Goal: Task Accomplishment & Management: Complete application form

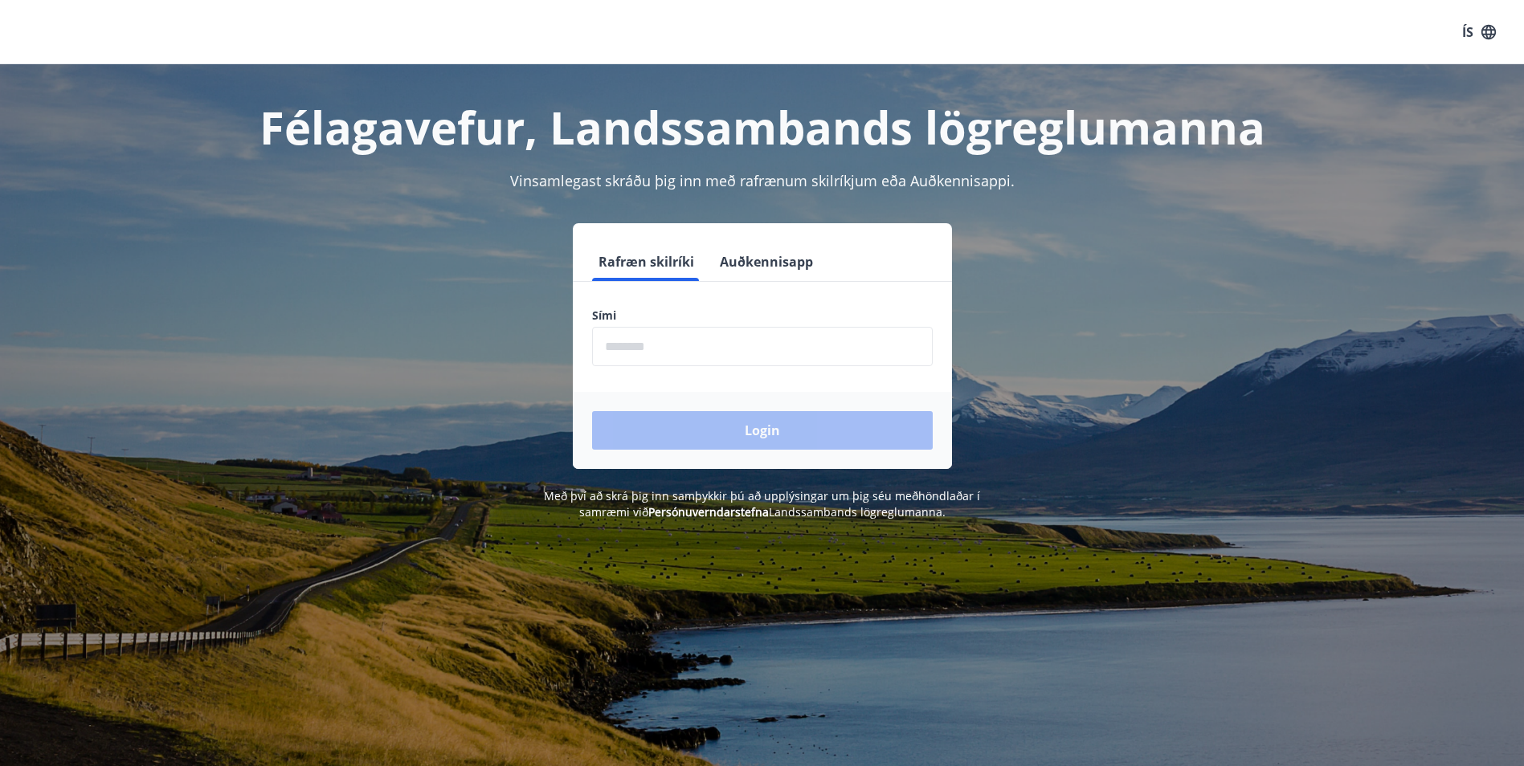
click at [703, 319] on label "Sími" at bounding box center [762, 316] width 341 height 16
click at [710, 333] on input "phone" at bounding box center [762, 346] width 341 height 39
type input "********"
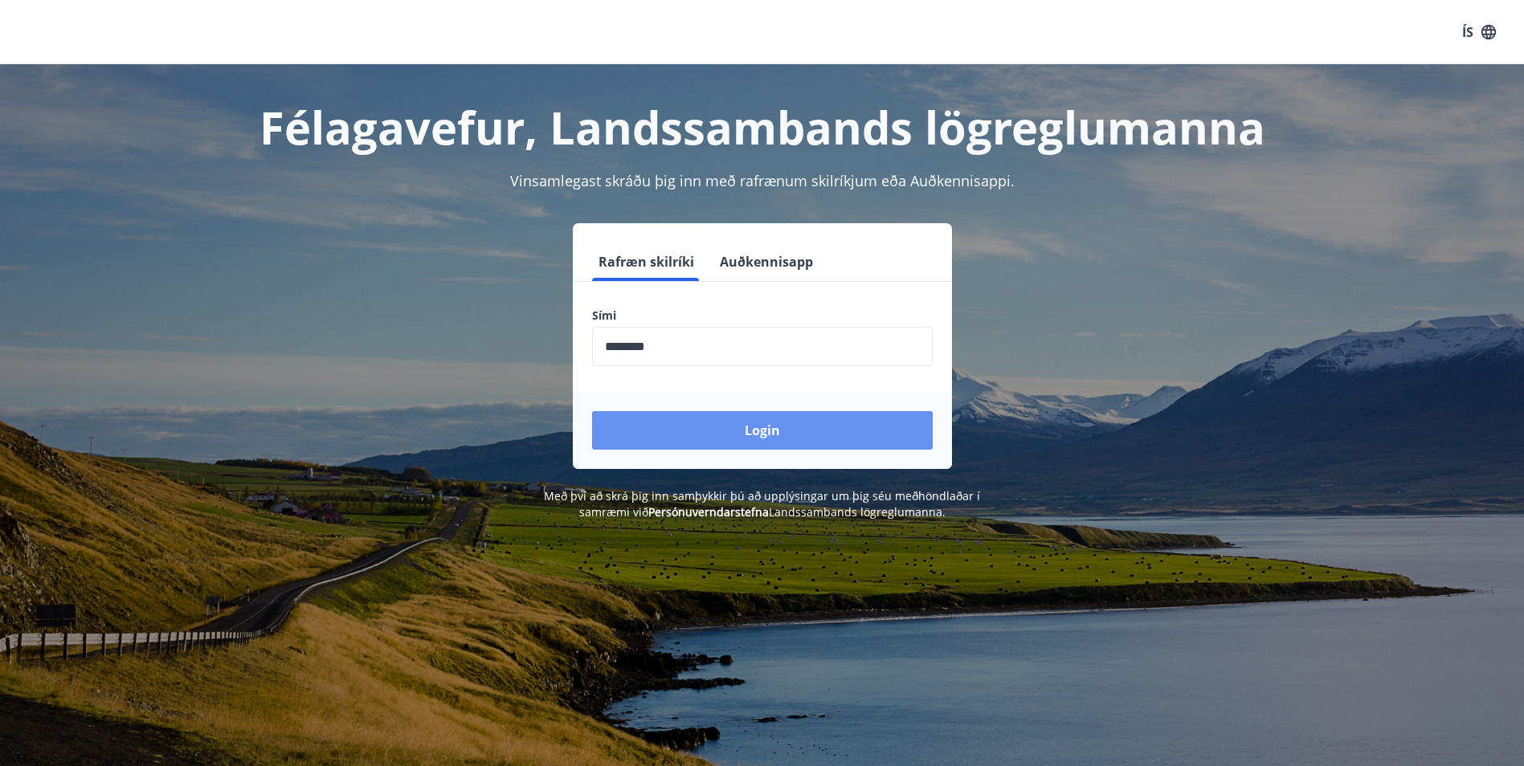
drag, startPoint x: 713, startPoint y: 358, endPoint x: 705, endPoint y: 443, distance: 85.5
click at [705, 443] on button "Login" at bounding box center [762, 430] width 341 height 39
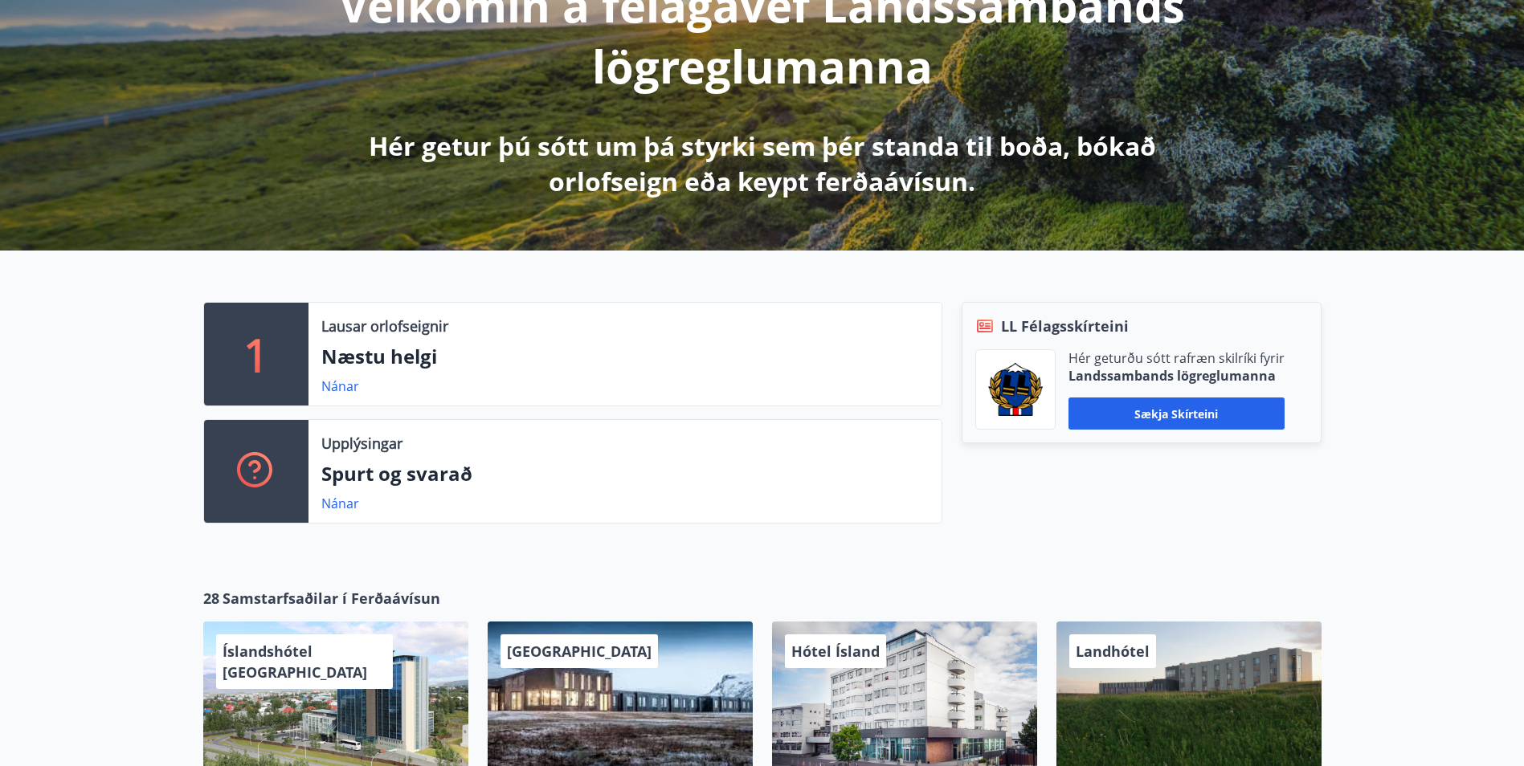
scroll to position [241, 0]
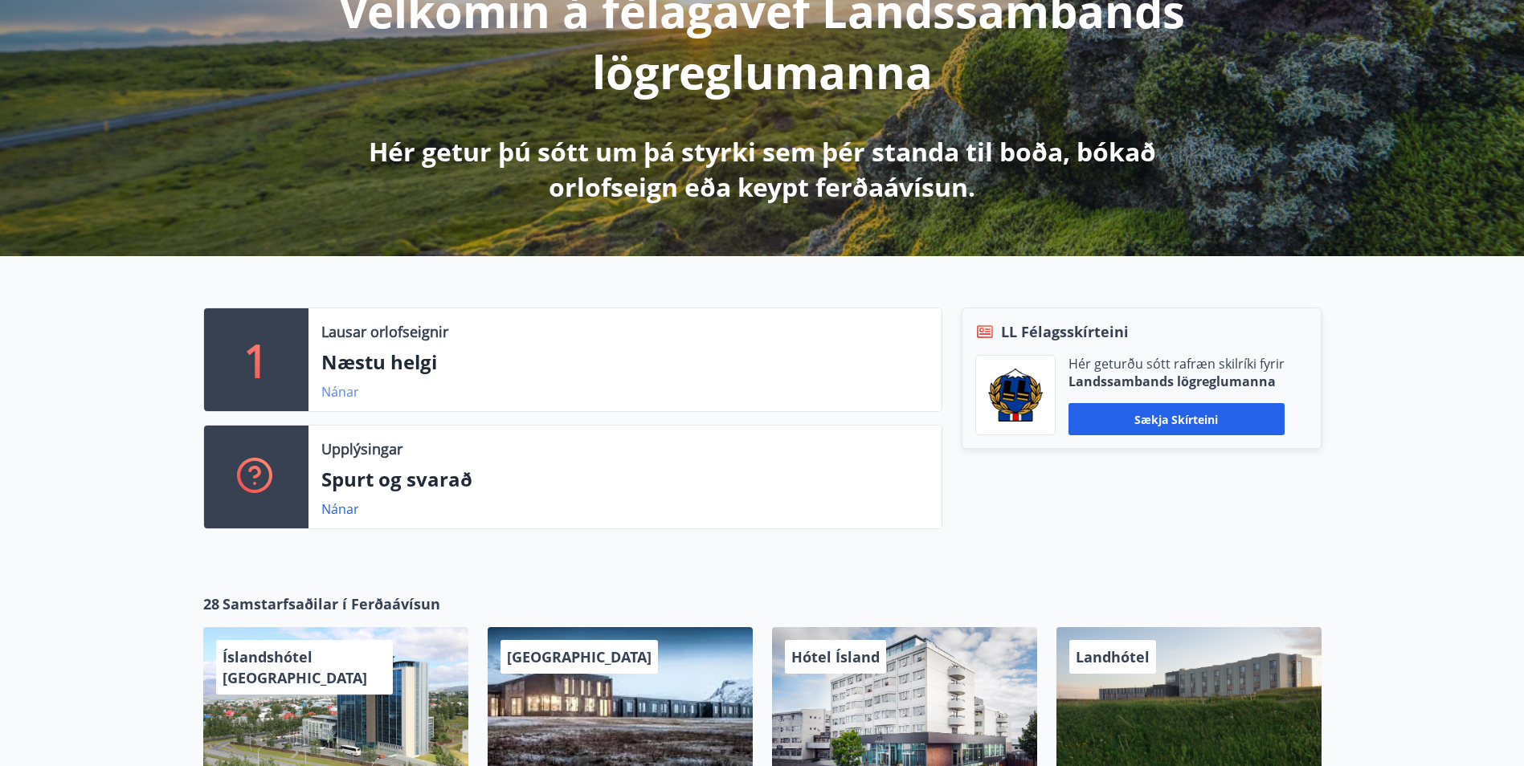
click at [326, 387] on link "Nánar" at bounding box center [340, 392] width 38 height 18
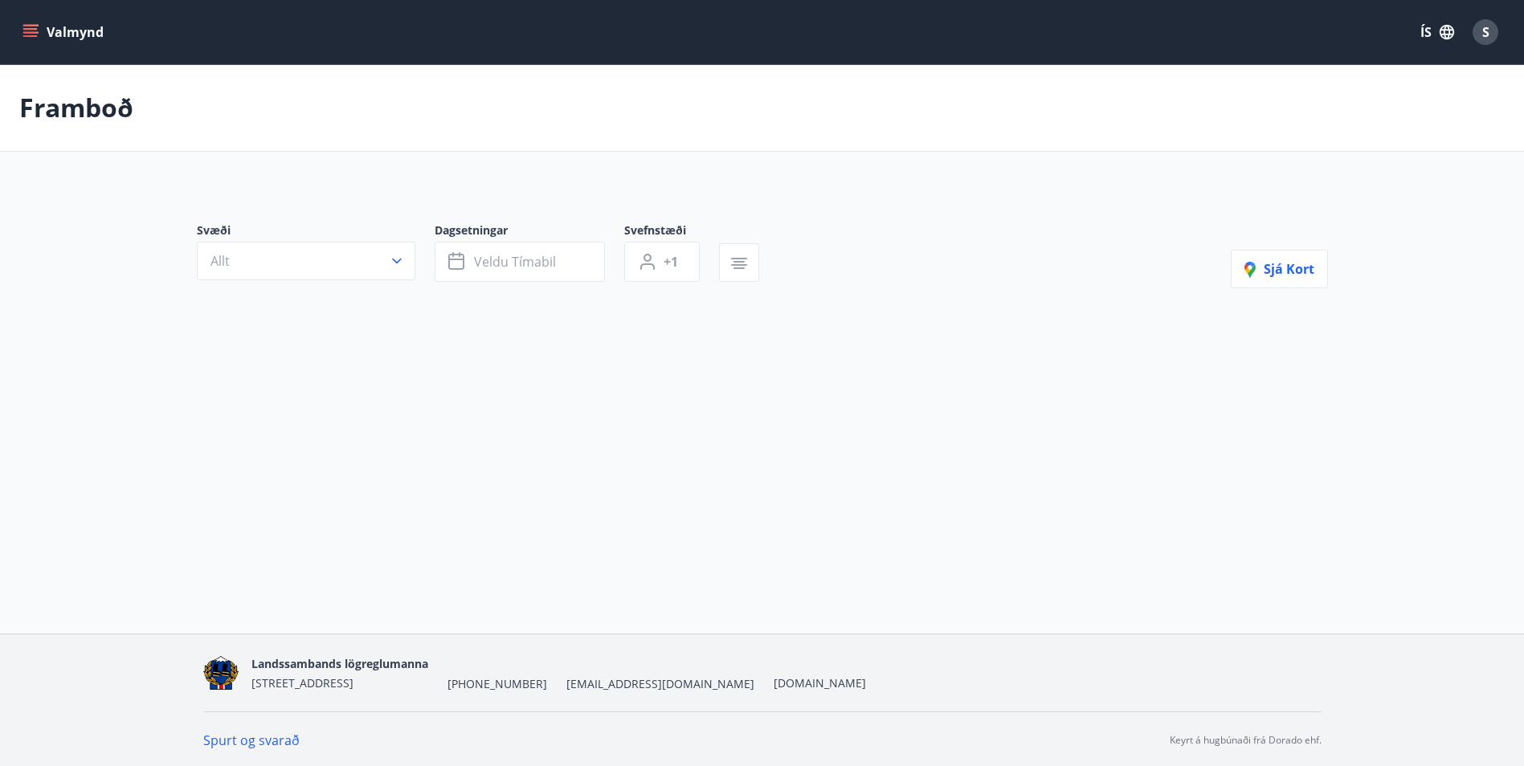
type input "*"
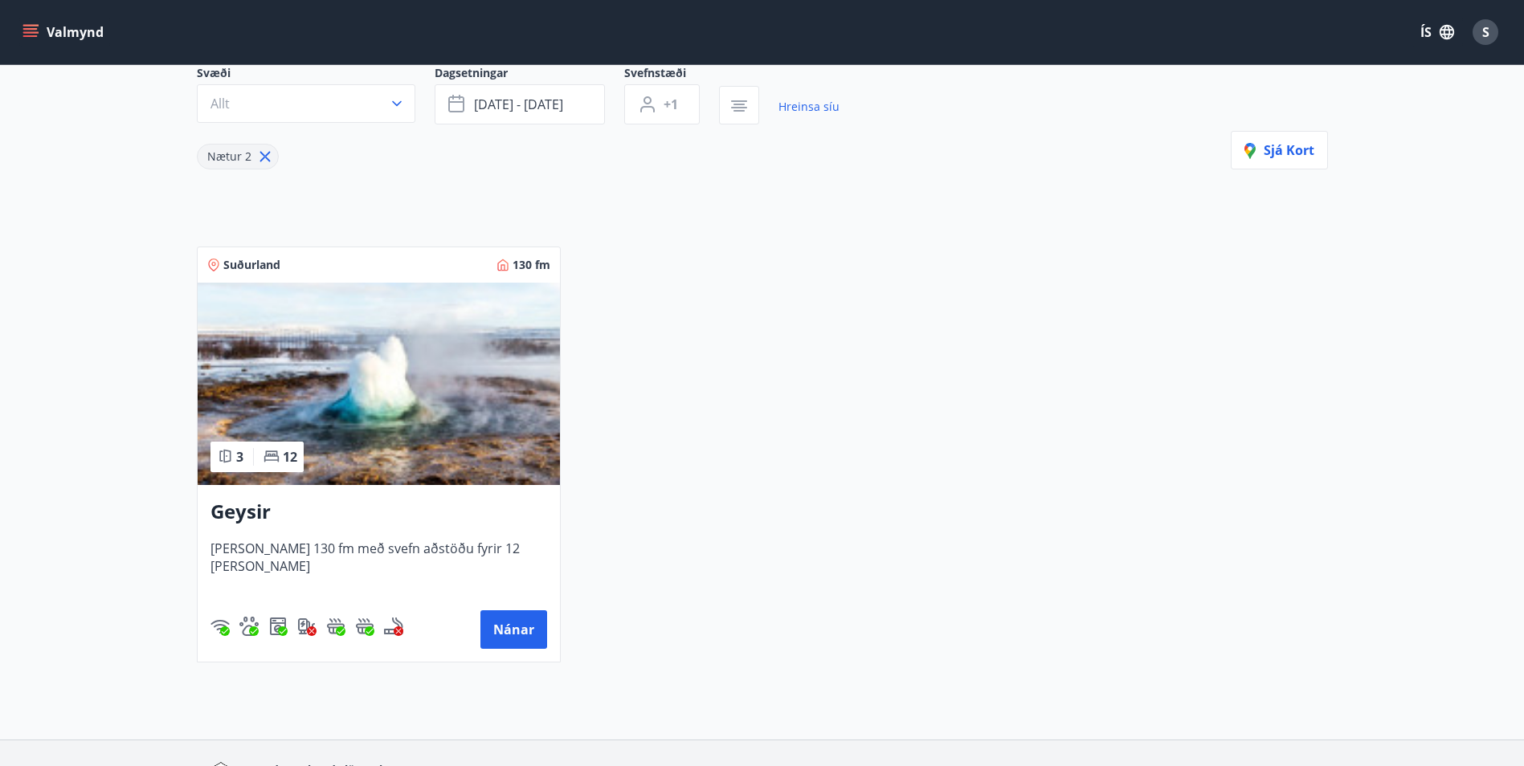
scroll to position [241, 0]
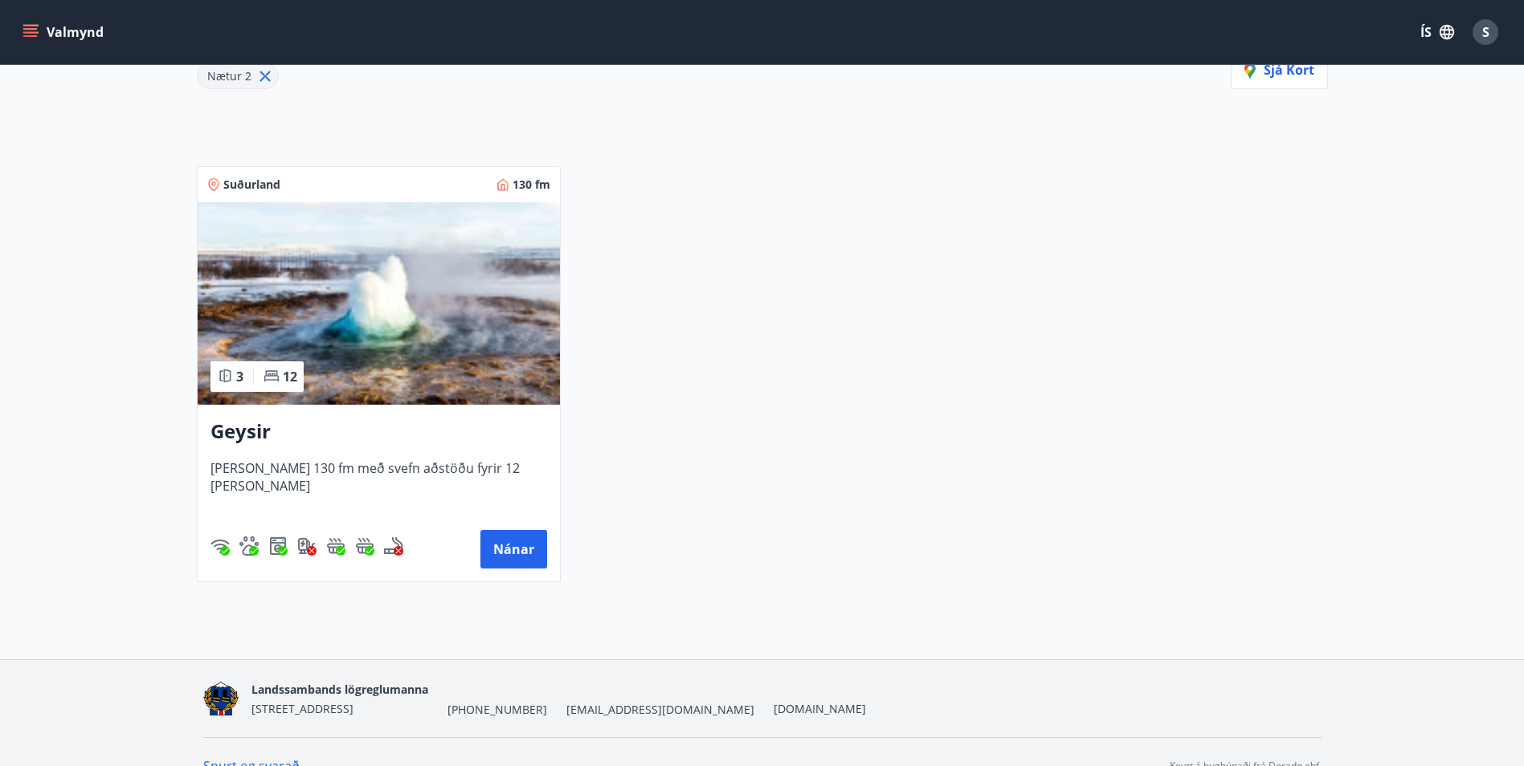
click at [339, 312] on img at bounding box center [379, 303] width 362 height 202
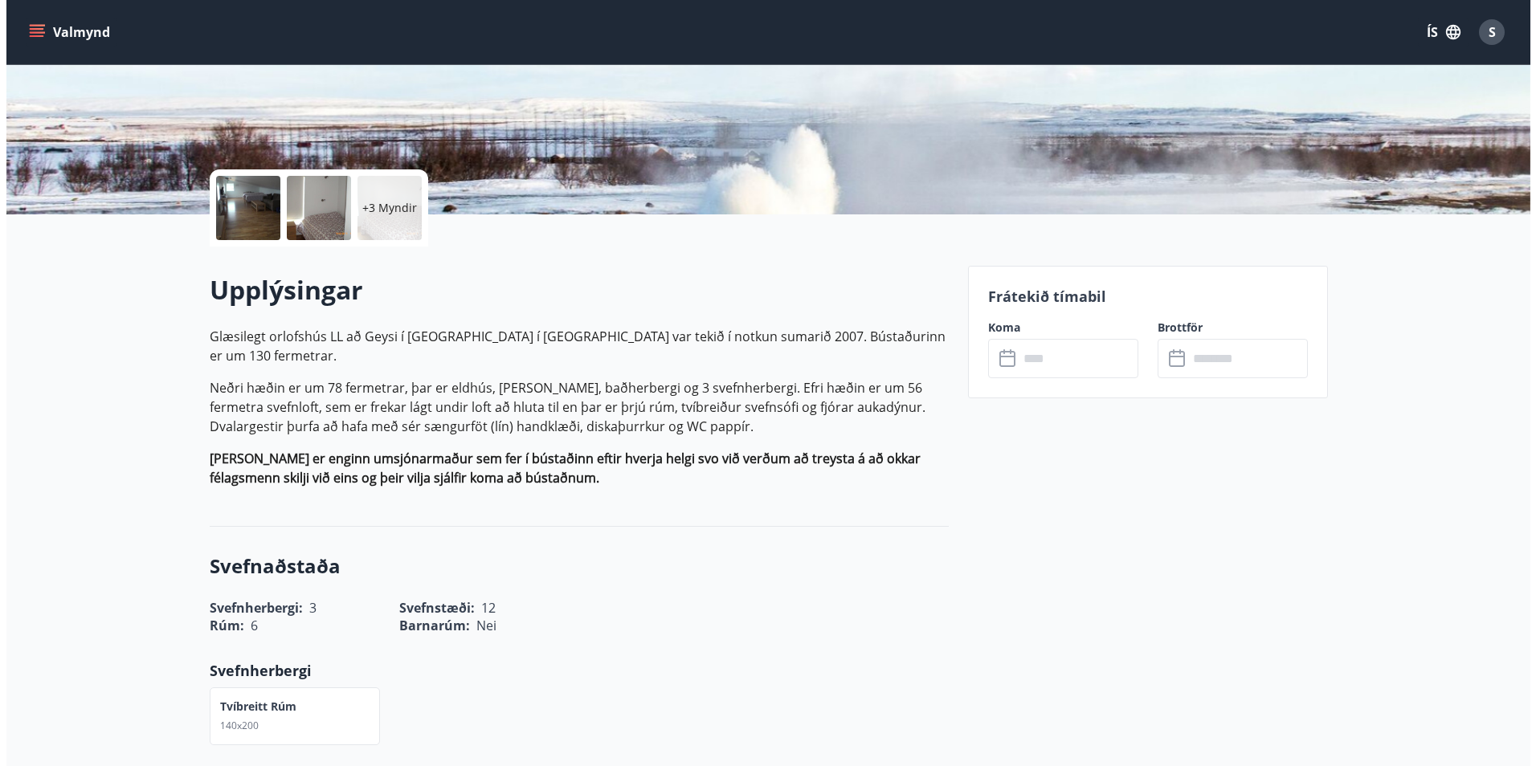
scroll to position [241, 0]
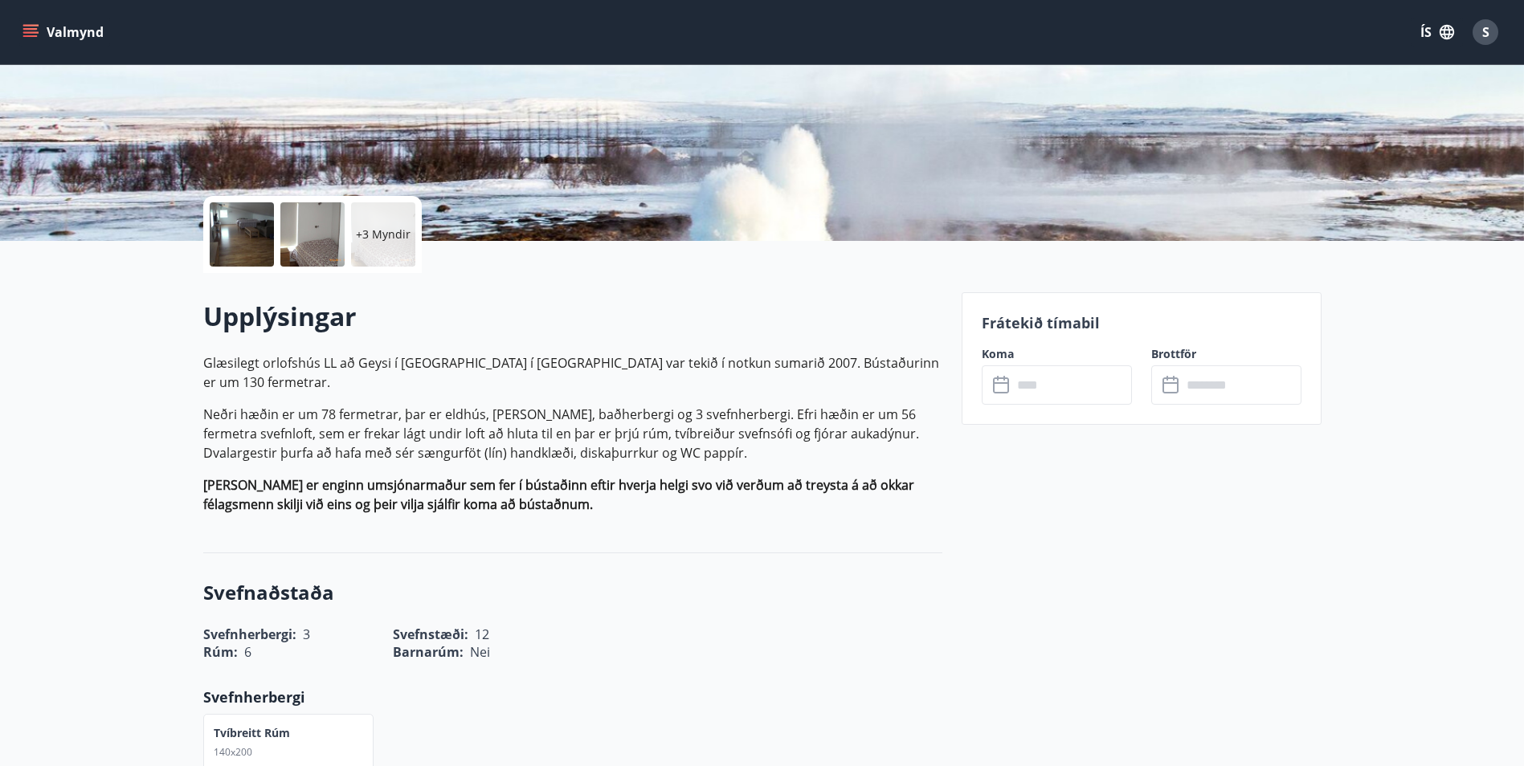
click at [392, 258] on div "+3 Myndir" at bounding box center [383, 234] width 64 height 64
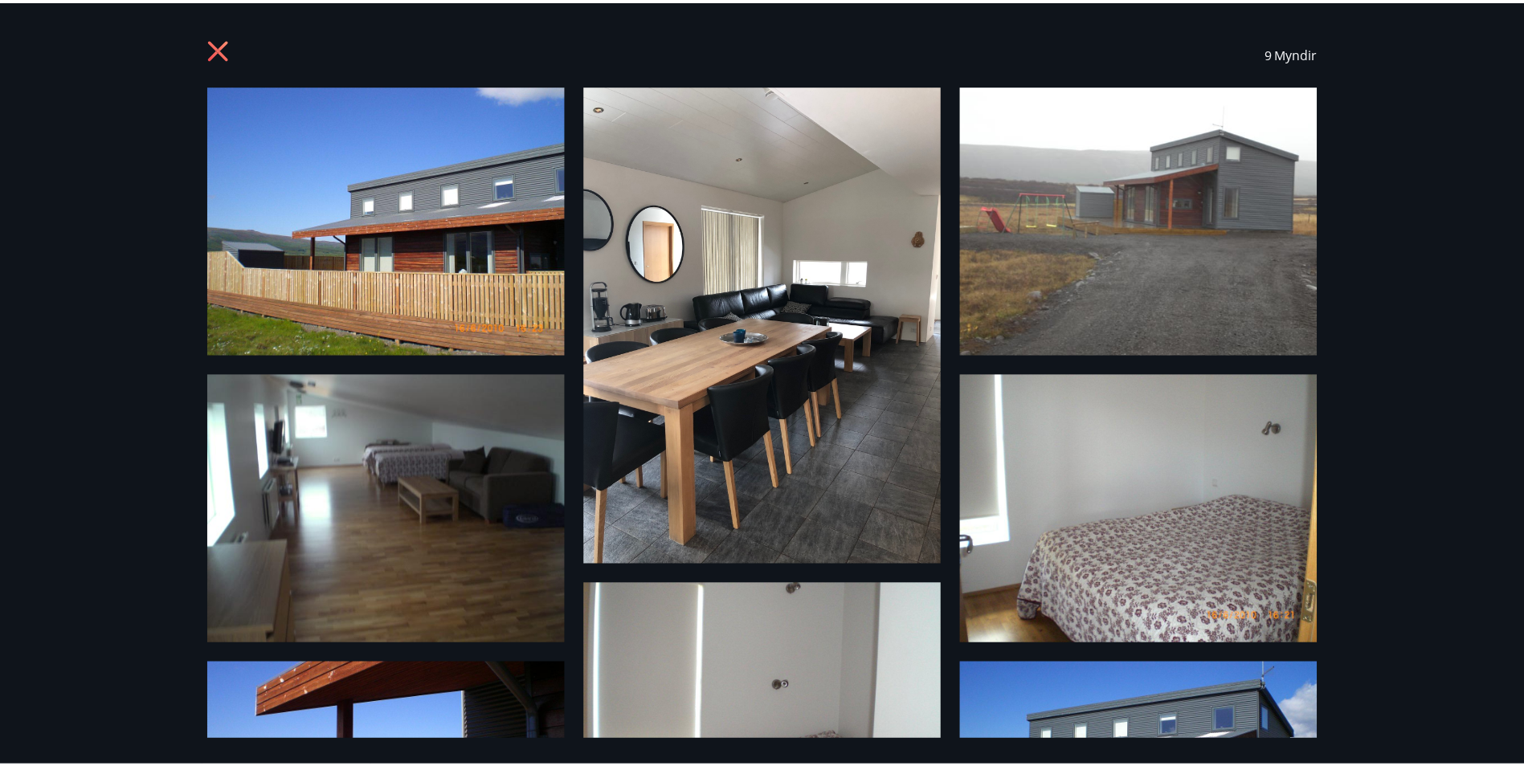
scroll to position [0, 0]
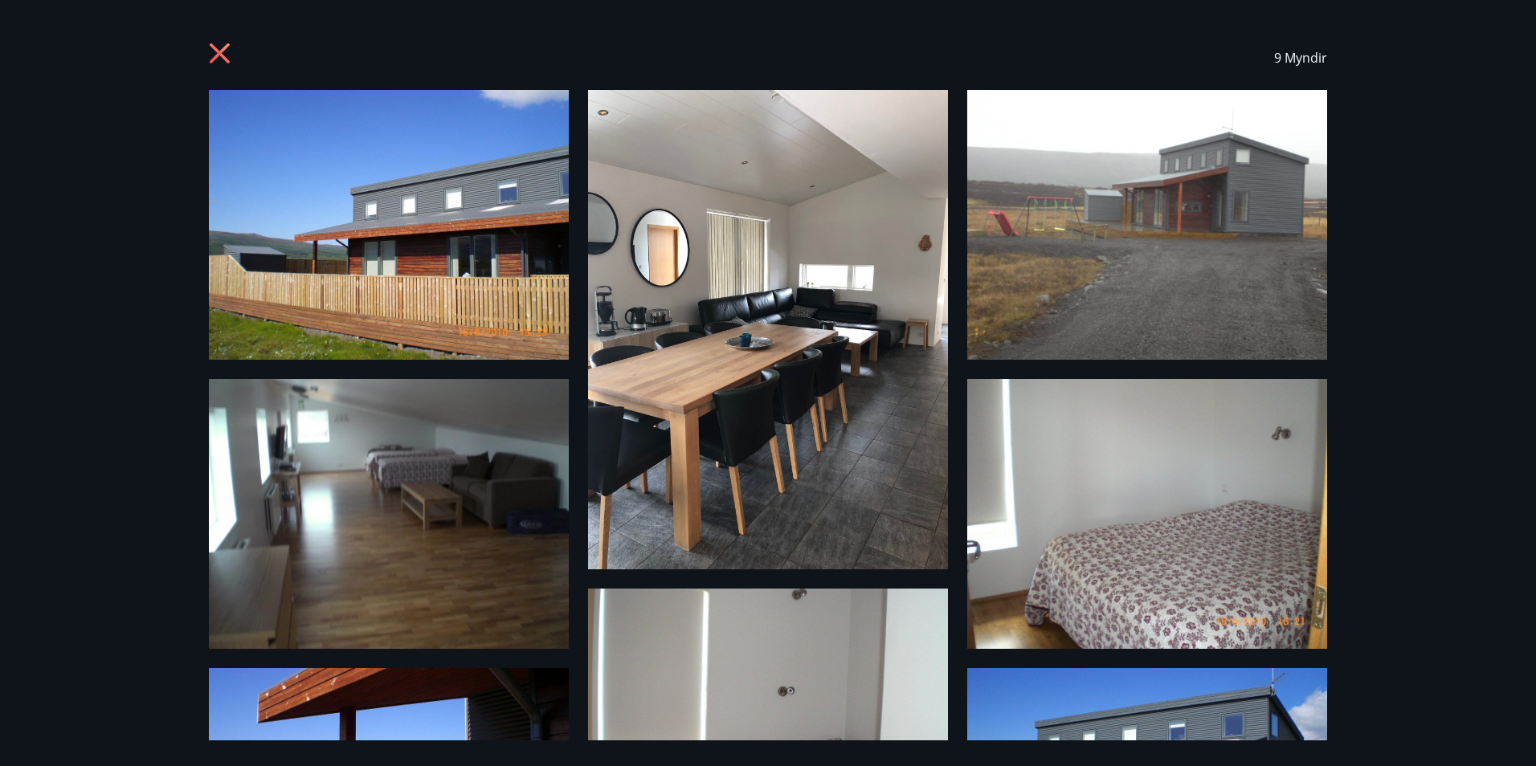
click at [240, 47] on div "9 Myndir" at bounding box center [768, 58] width 1118 height 64
click at [205, 59] on div "9 Myndir" at bounding box center [768, 58] width 1157 height 64
click at [227, 48] on icon at bounding box center [220, 53] width 20 height 20
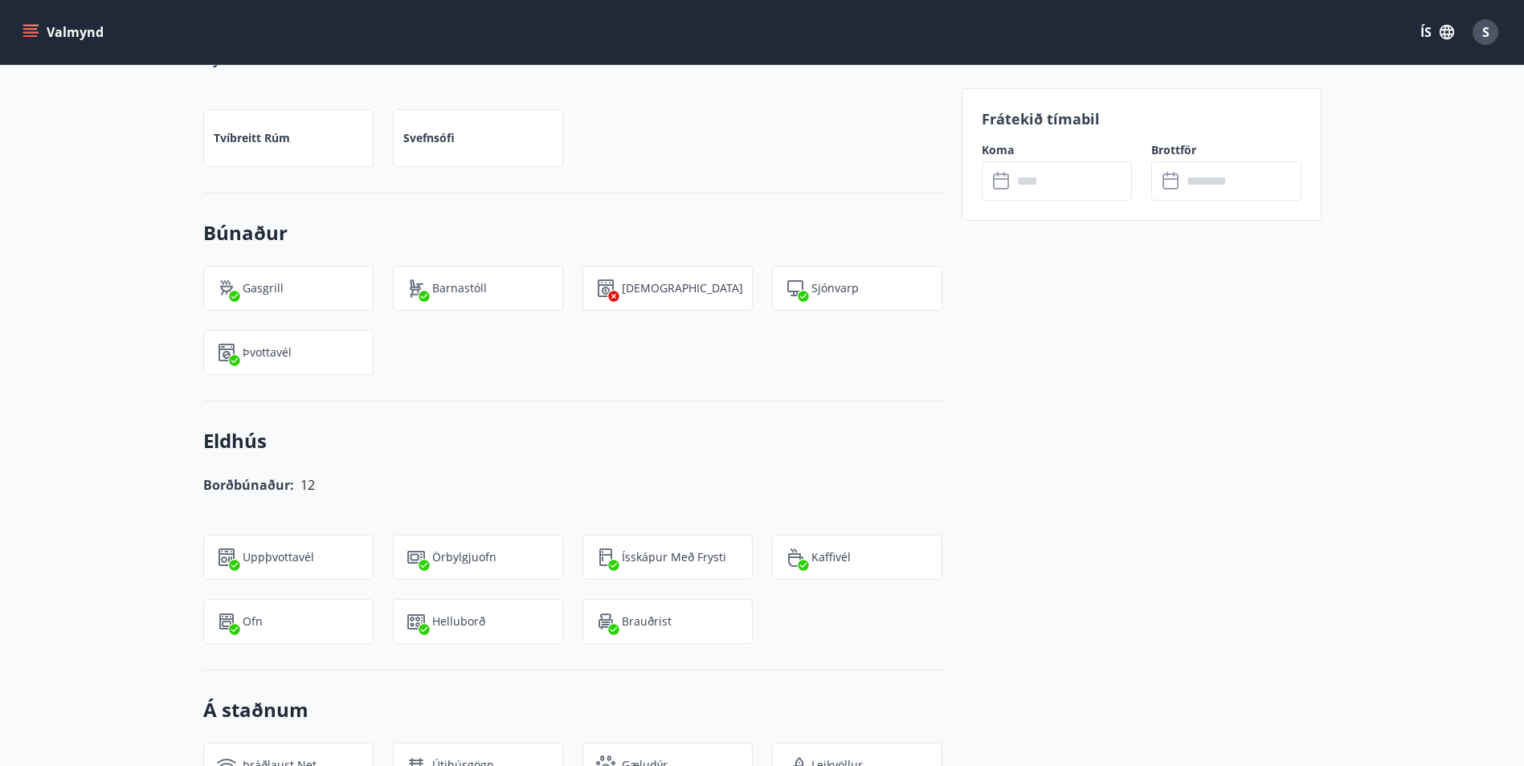
scroll to position [1366, 0]
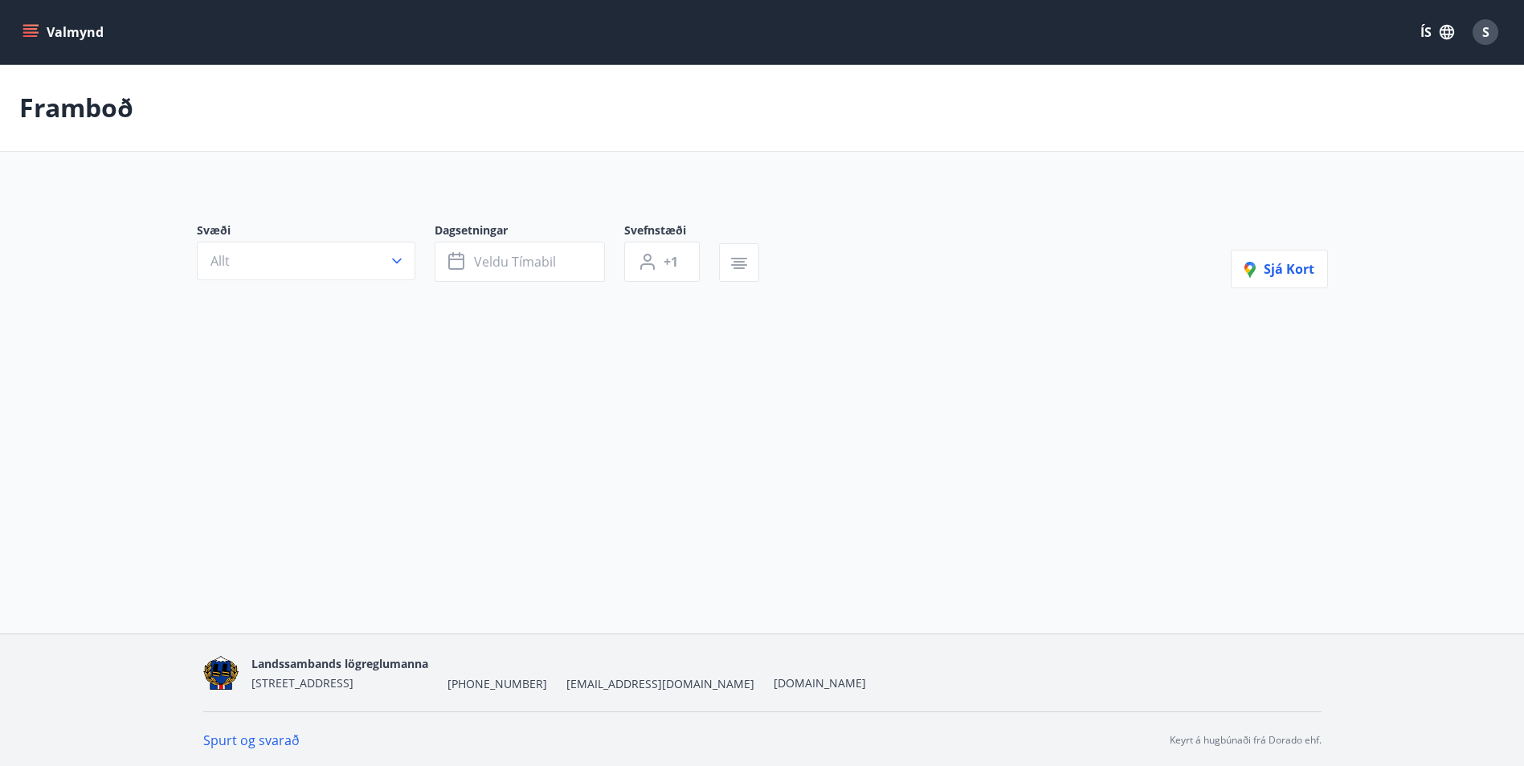
type input "*"
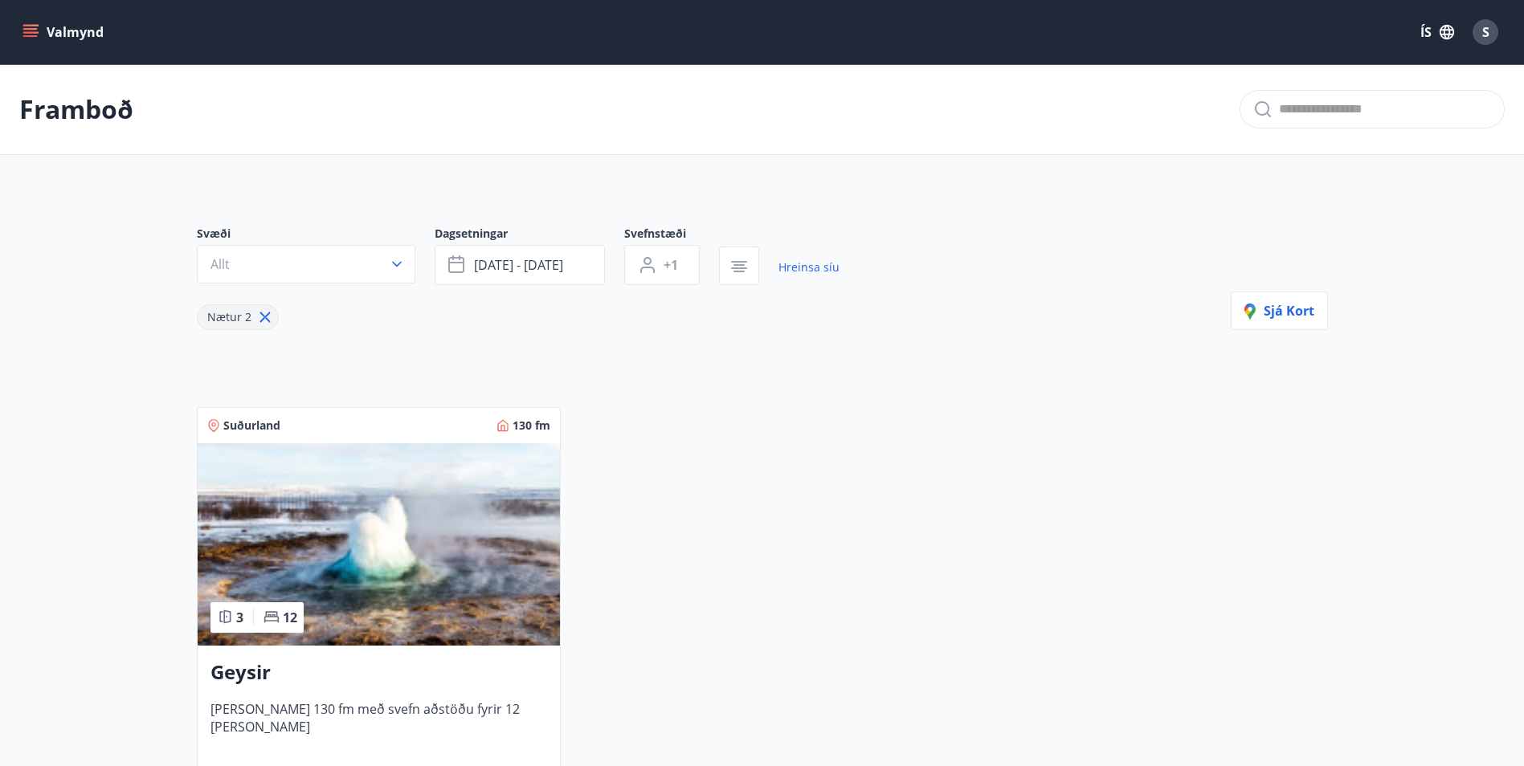
click at [27, 34] on icon "menu" at bounding box center [30, 32] width 16 height 16
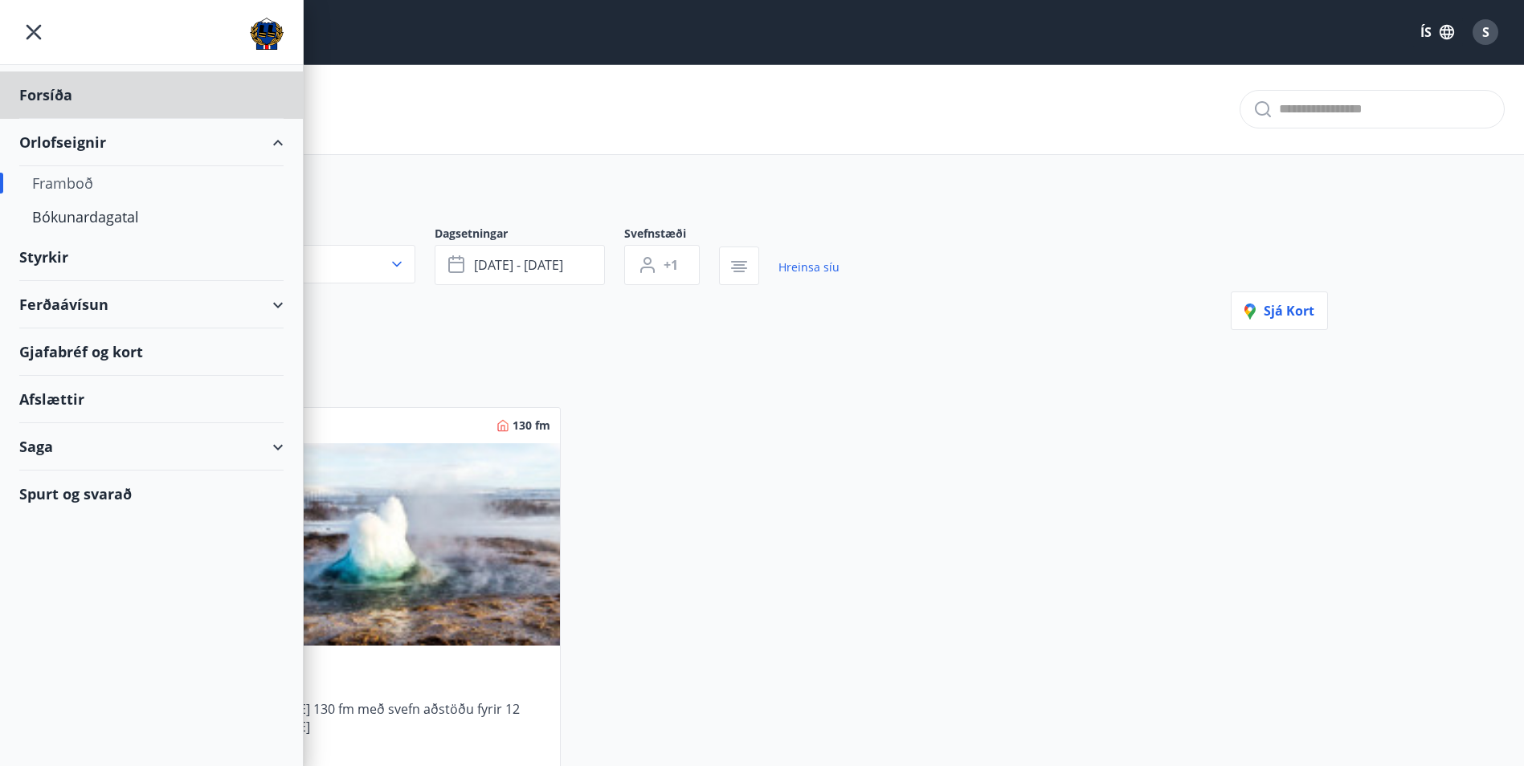
click at [119, 263] on div "Styrkir" at bounding box center [151, 257] width 264 height 47
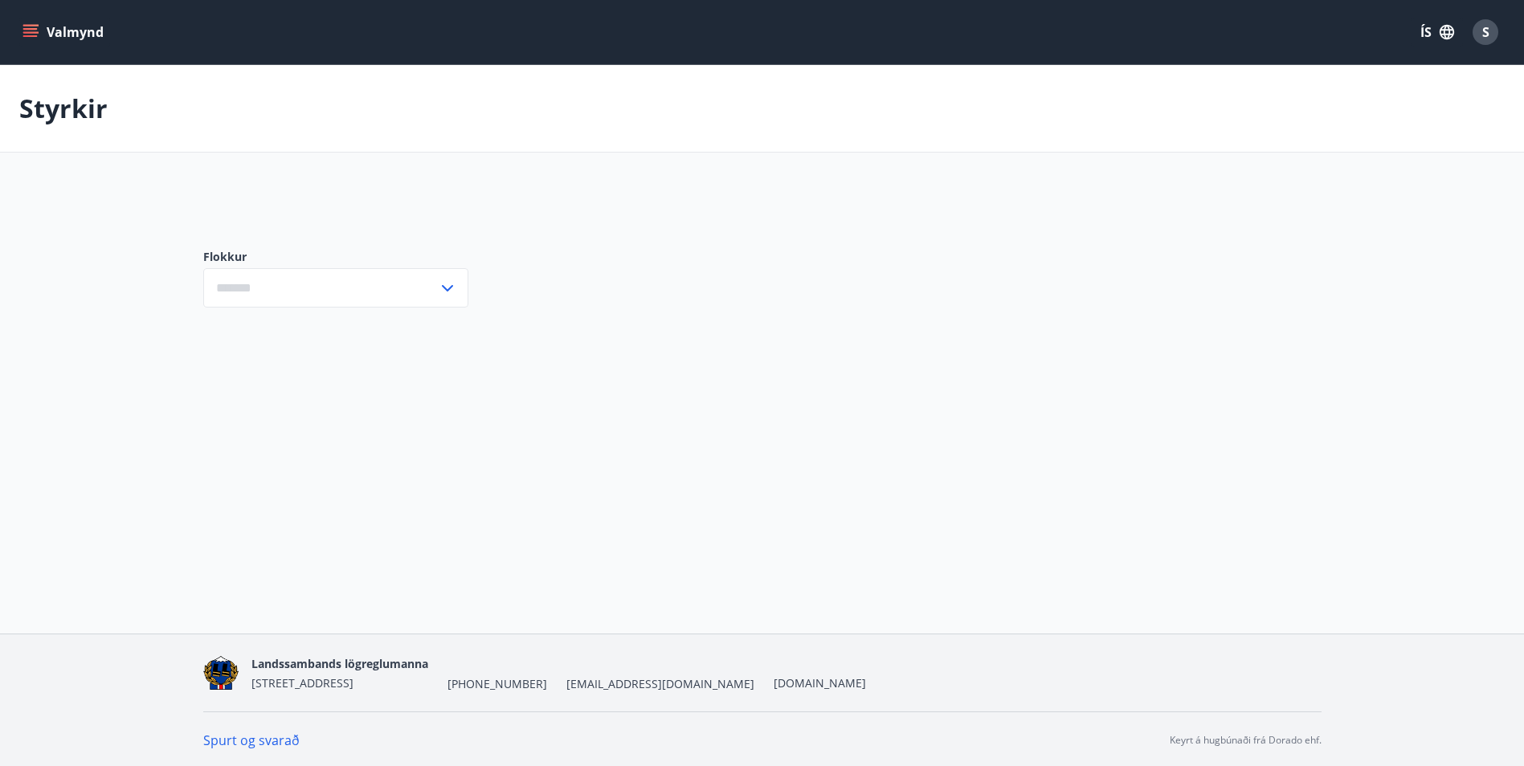
type input "***"
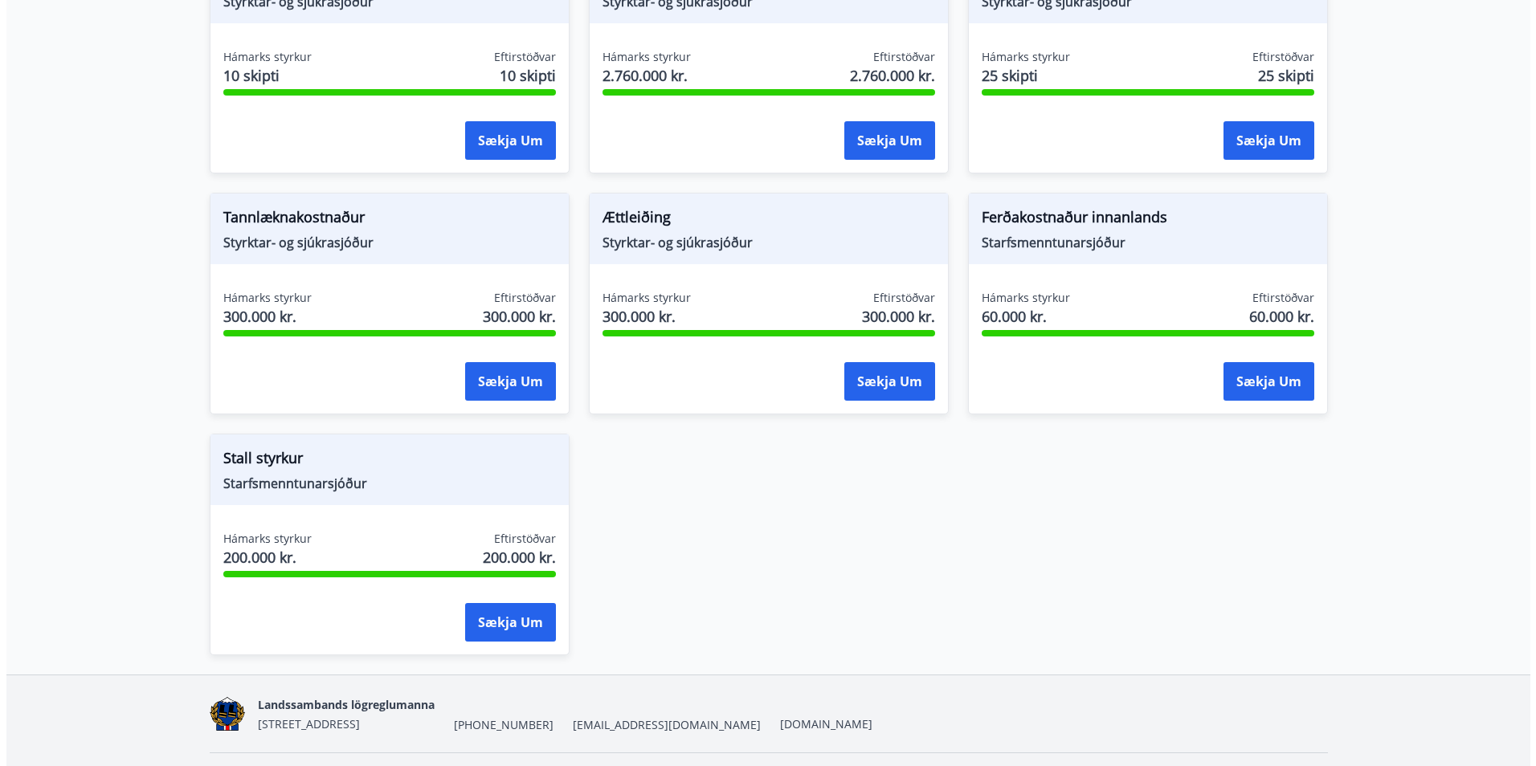
scroll to position [1366, 0]
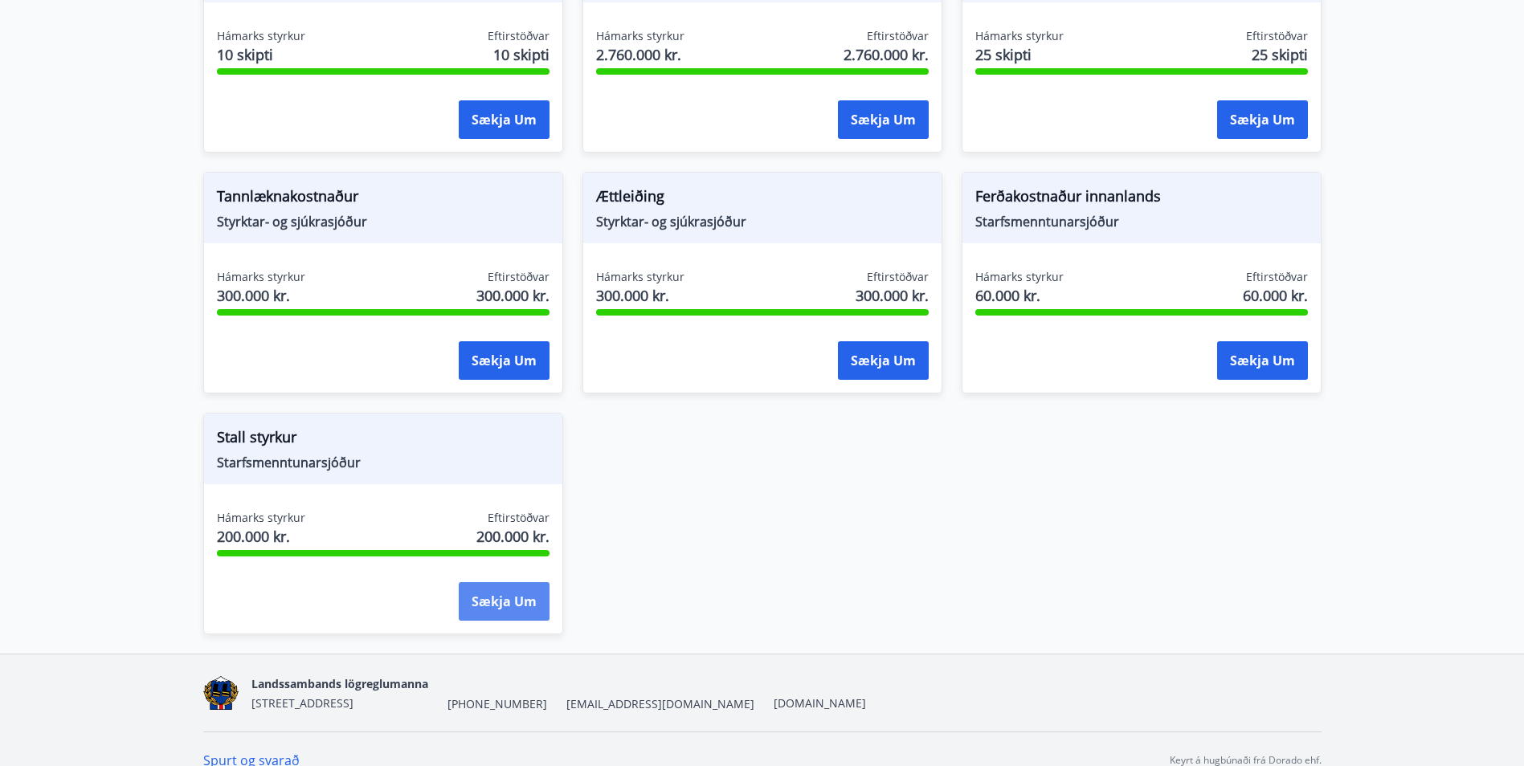
click at [494, 606] on button "Sækja um" at bounding box center [504, 601] width 91 height 39
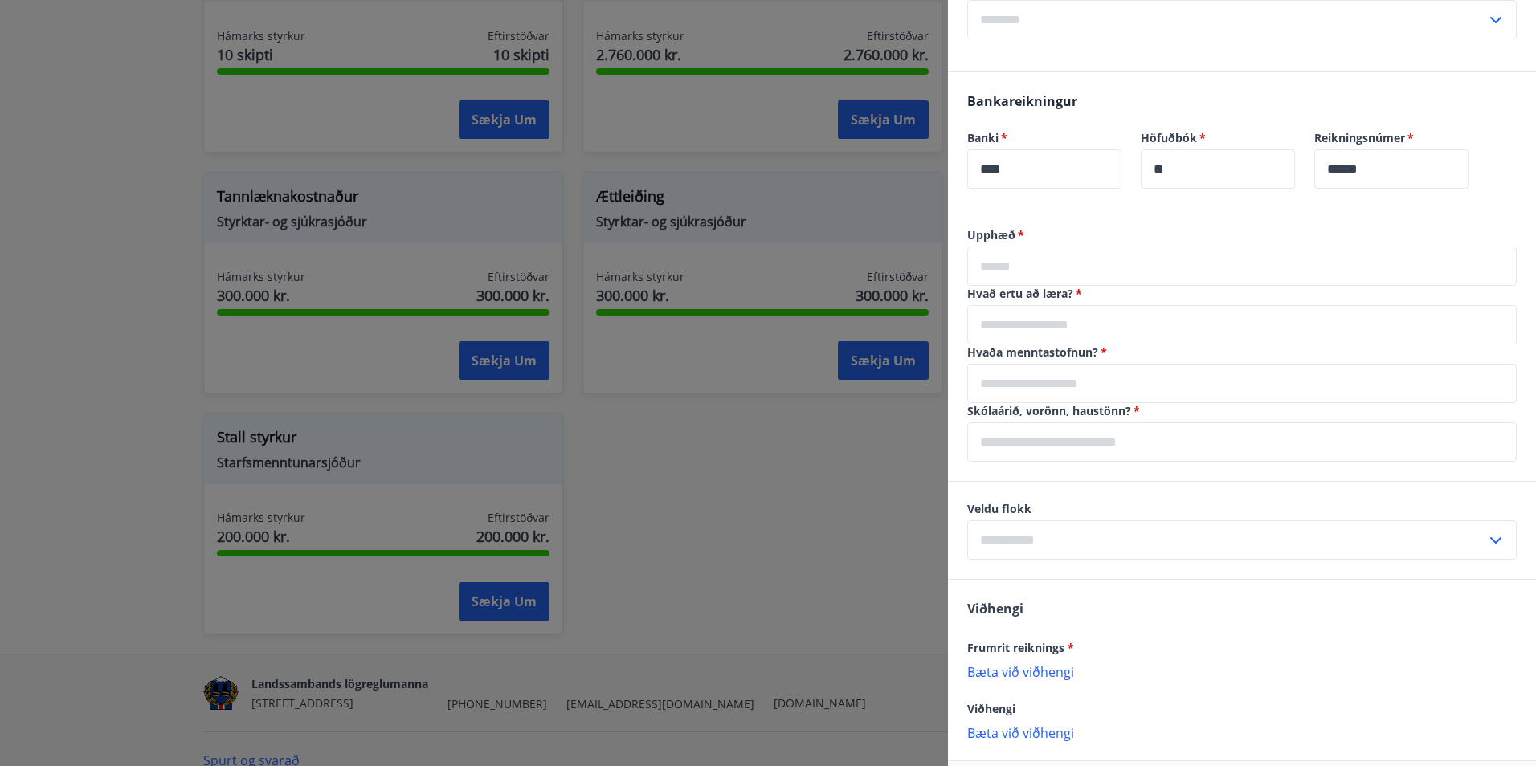
scroll to position [636, 0]
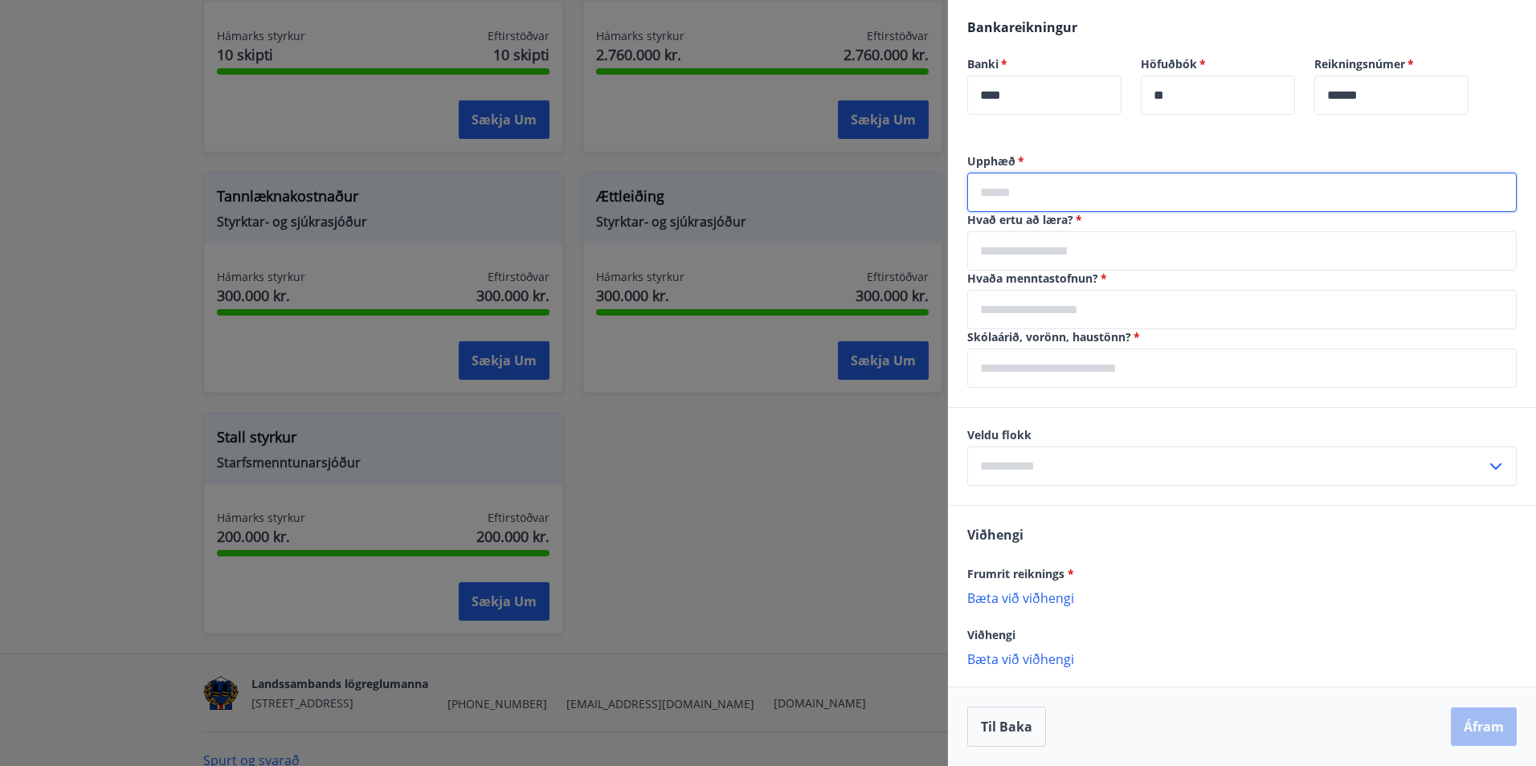
click at [1089, 194] on input "text" at bounding box center [1241, 192] width 549 height 39
type input "******"
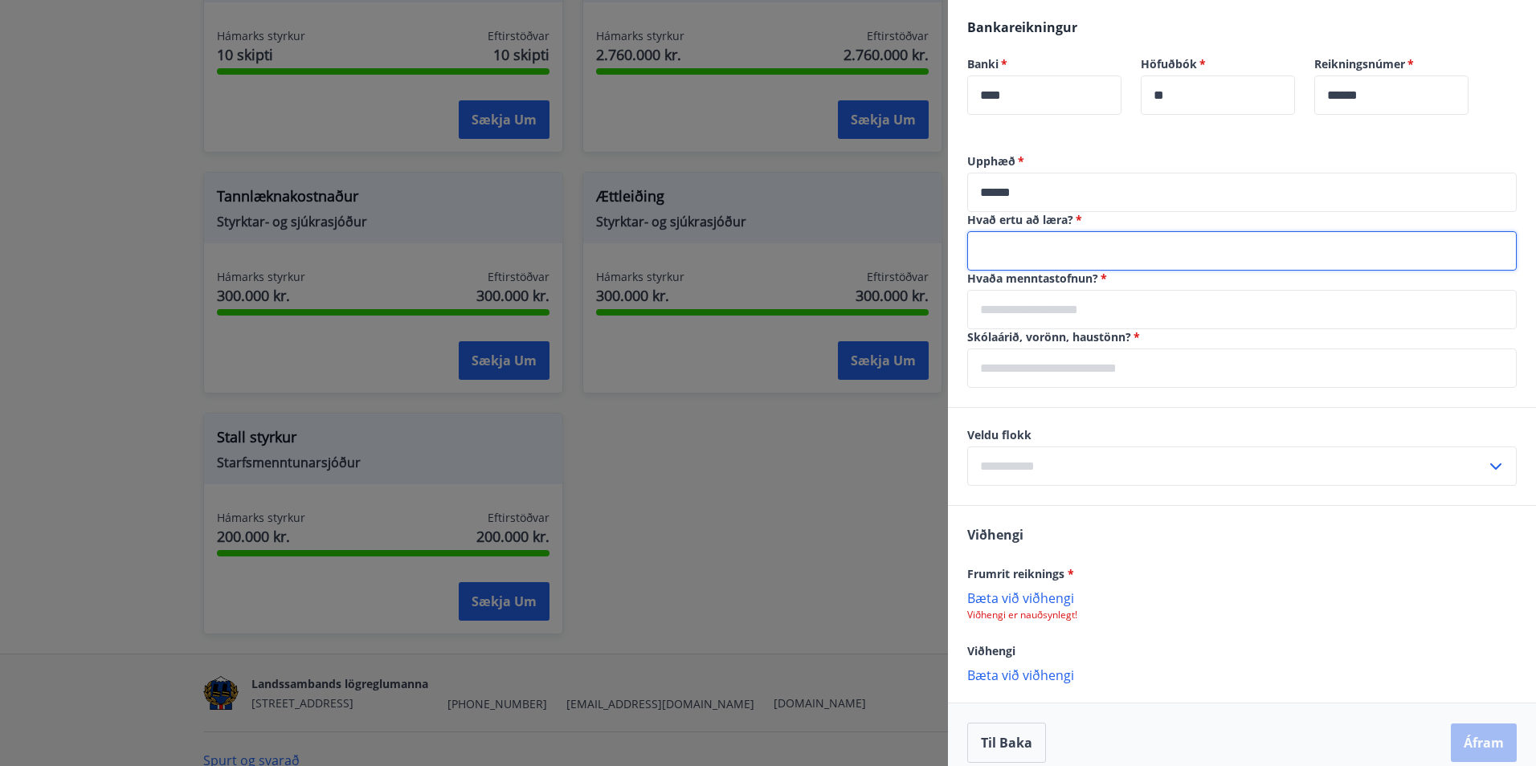
type input "*"
type input "**********"
click at [1116, 294] on input "text" at bounding box center [1241, 309] width 549 height 39
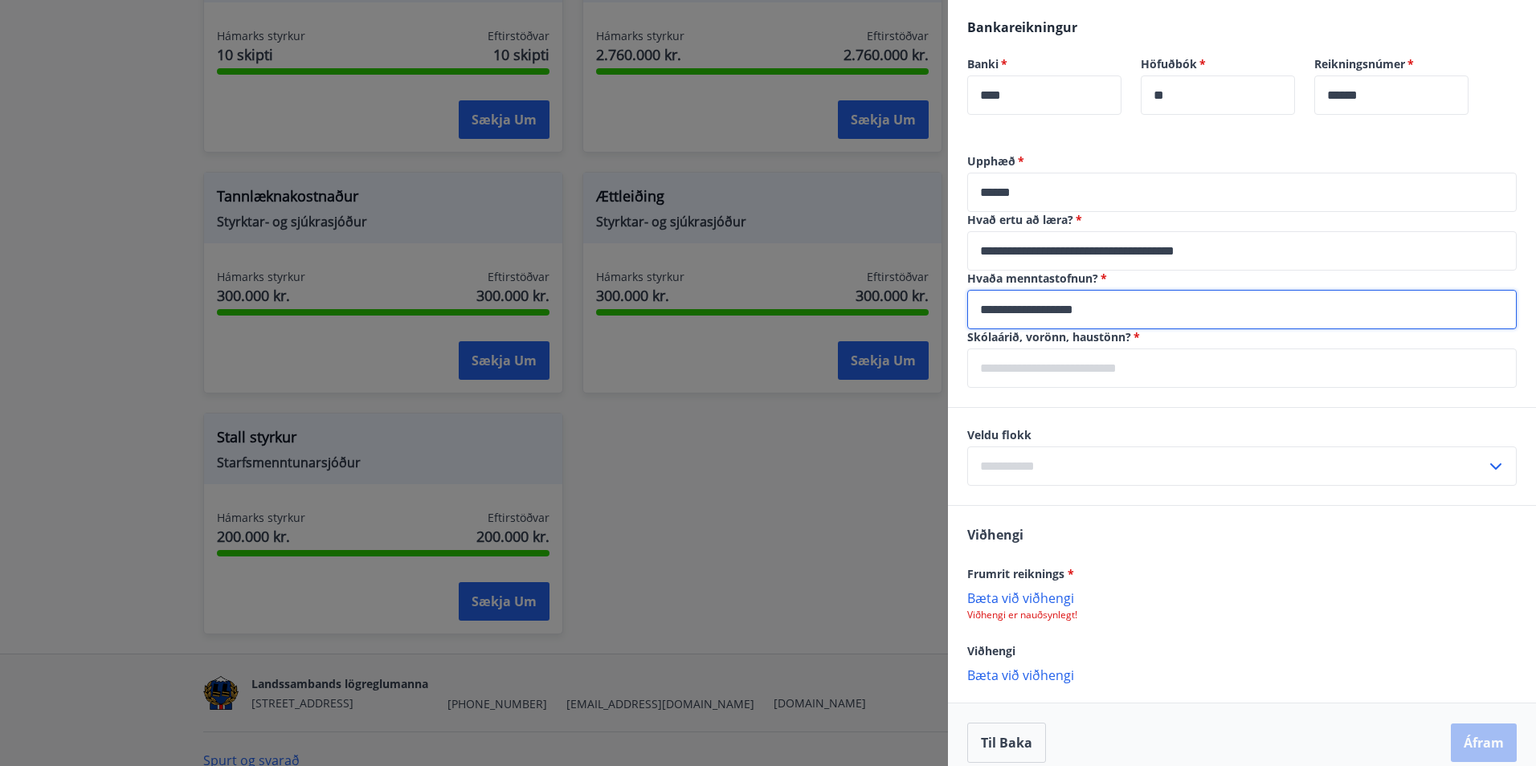
type input "**********"
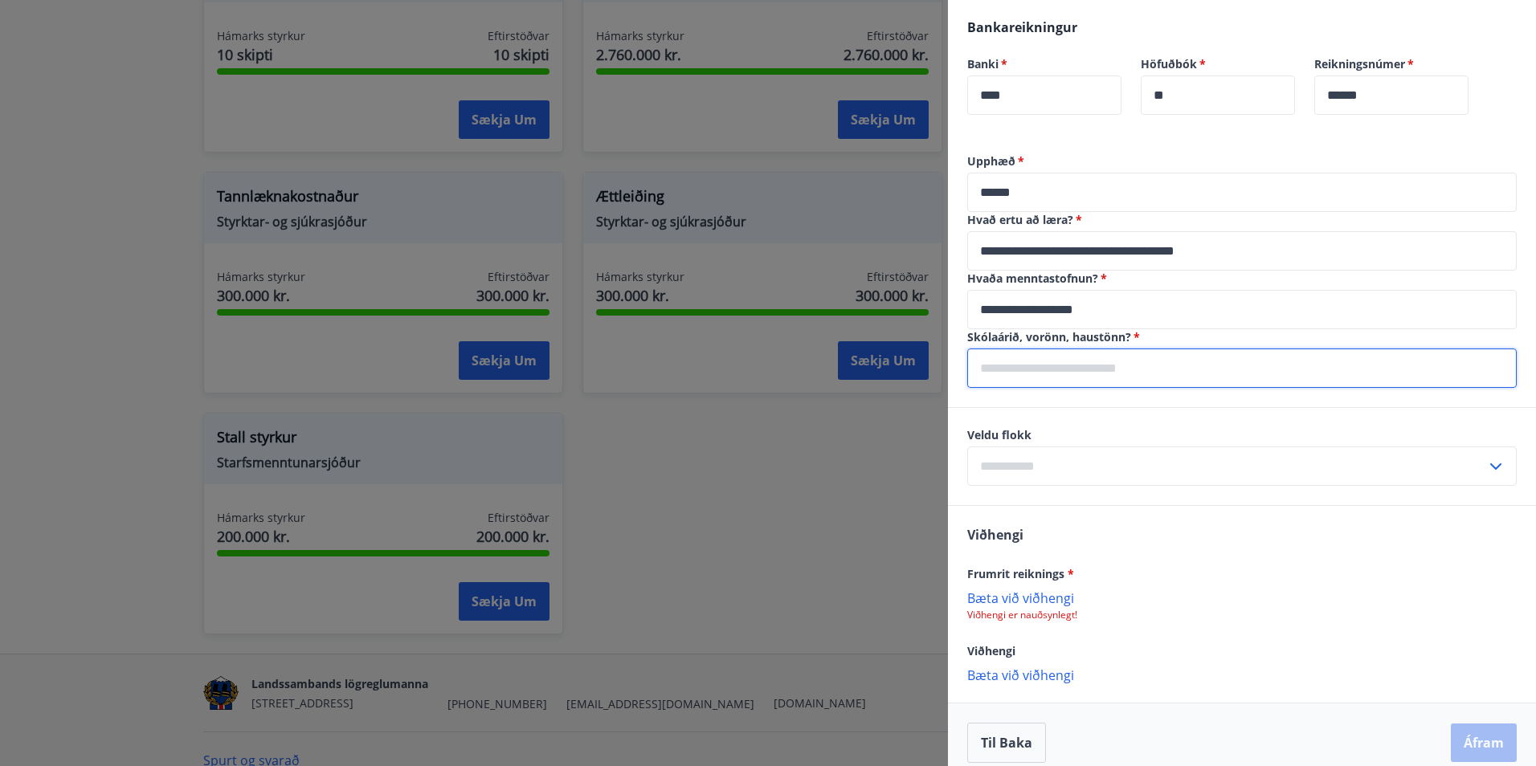
click at [1122, 357] on input "text" at bounding box center [1241, 368] width 549 height 39
type input "**********"
click at [1060, 486] on div "Veldu flokk ​" at bounding box center [1242, 456] width 588 height 97
click at [1061, 458] on input "text" at bounding box center [1226, 466] width 519 height 39
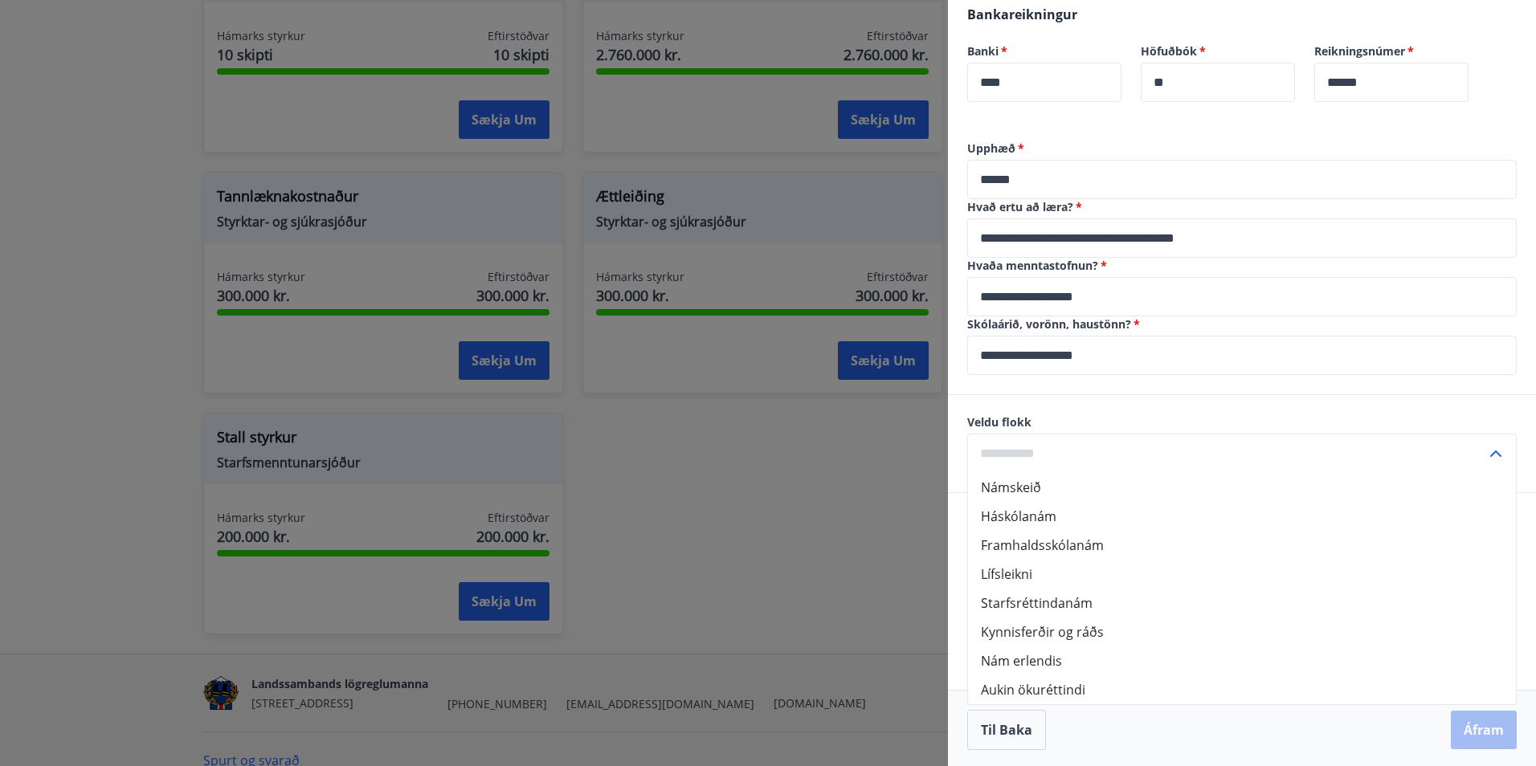
scroll to position [652, 0]
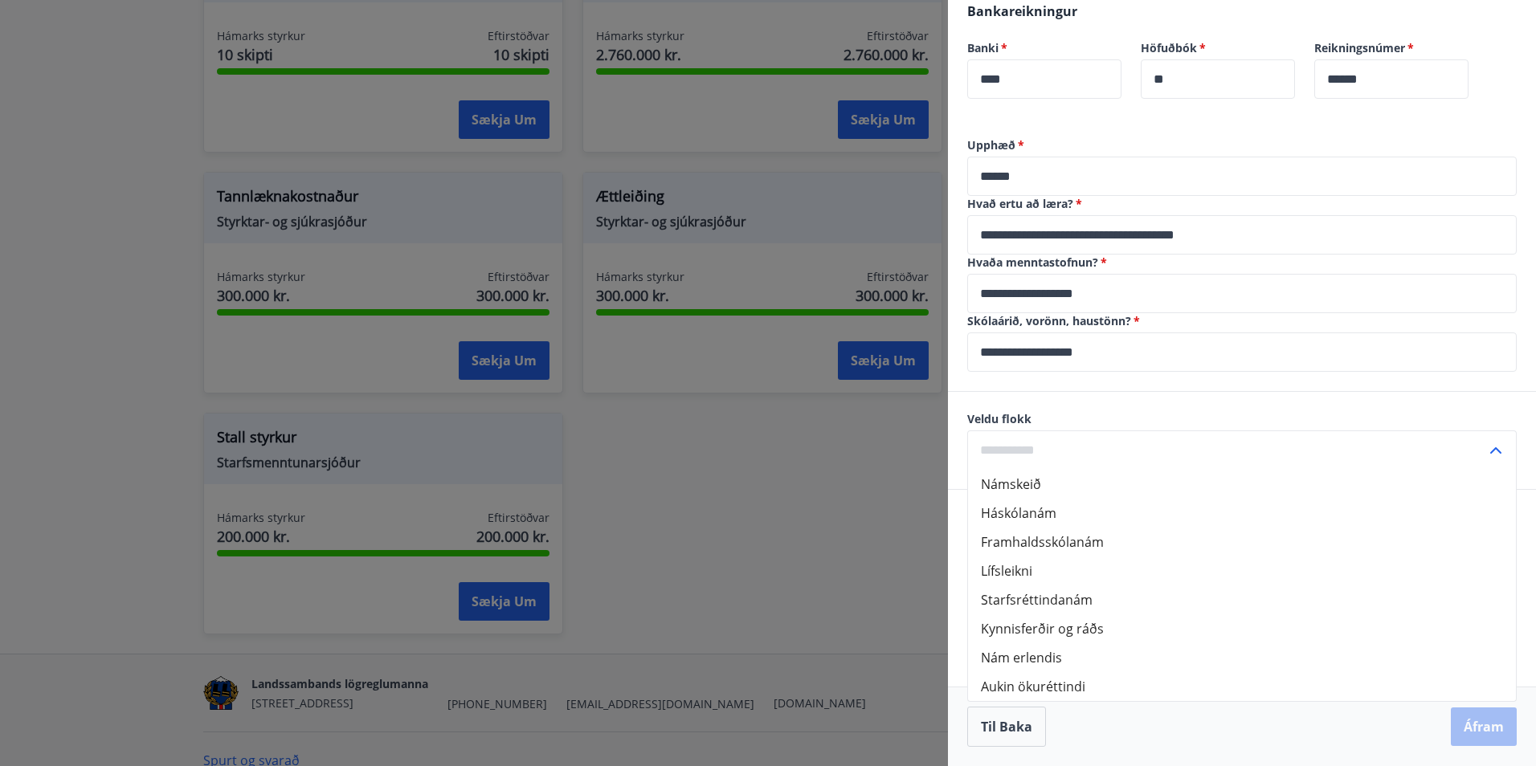
click at [1068, 521] on li "Háskólanám" at bounding box center [1242, 513] width 548 height 29
type input "**********"
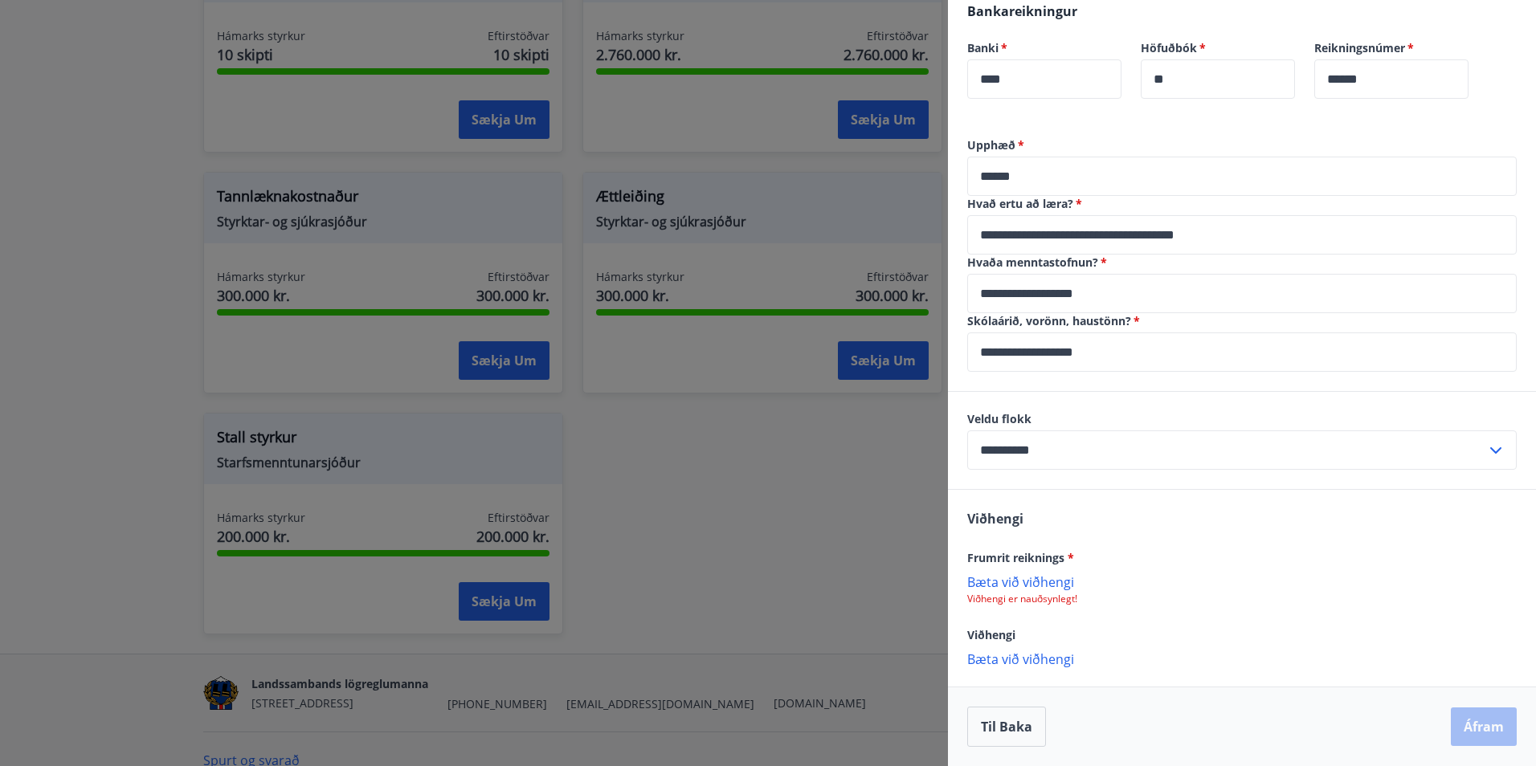
click at [1043, 581] on p "Bæta við viðhengi" at bounding box center [1241, 582] width 549 height 16
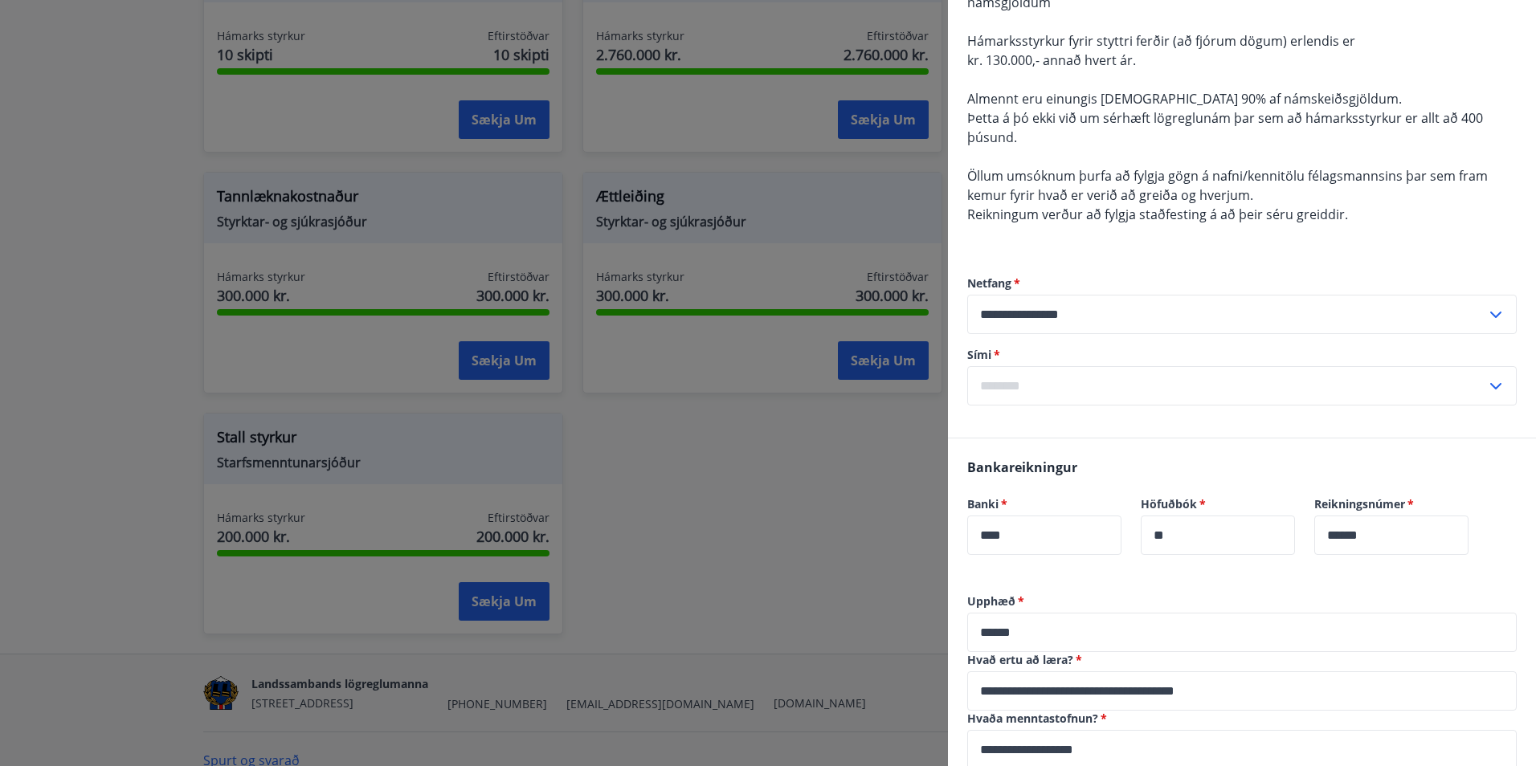
scroll to position [170, 0]
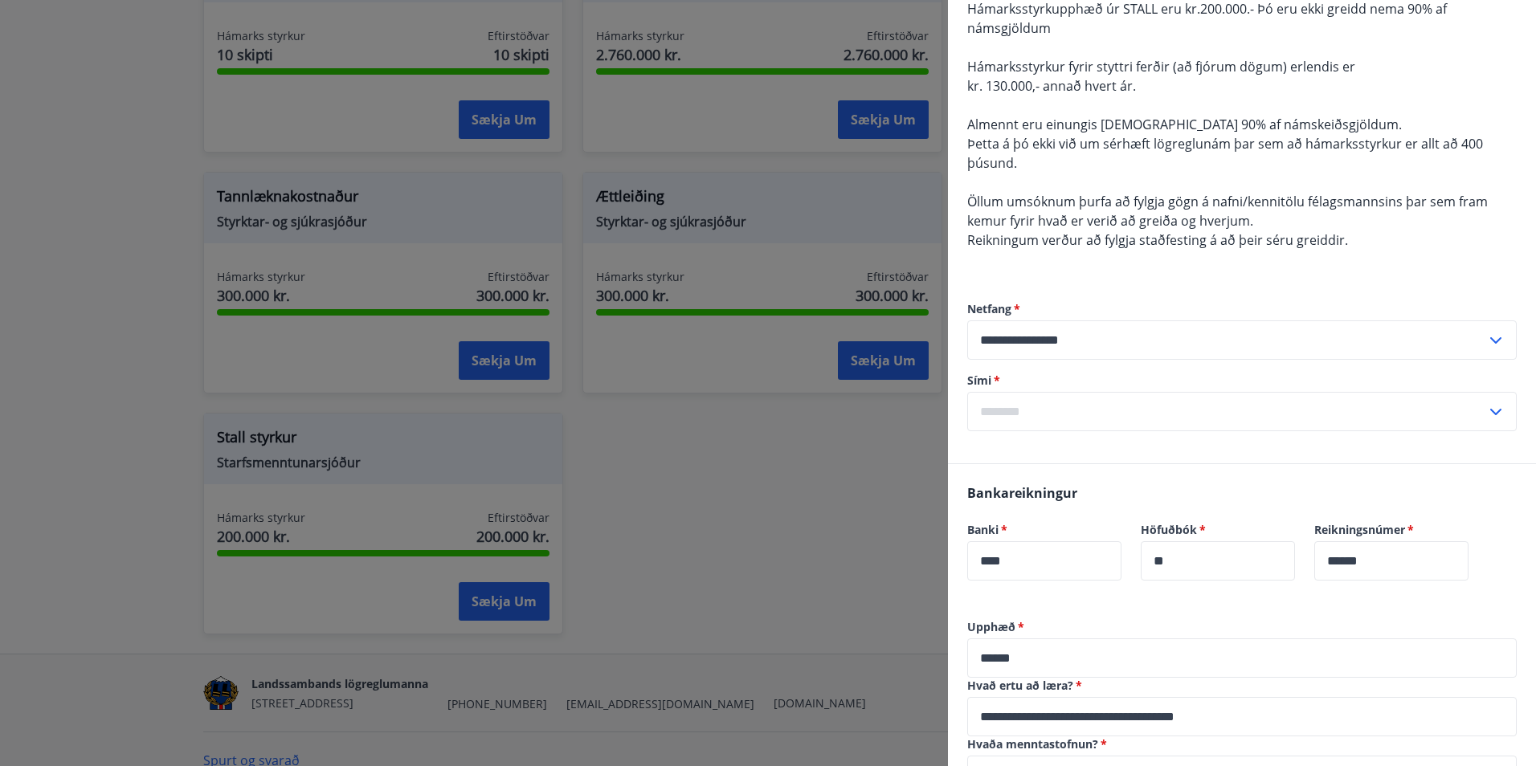
click at [1124, 405] on input "text" at bounding box center [1226, 411] width 519 height 39
click at [1114, 443] on li "354-6183287" at bounding box center [1242, 445] width 548 height 29
type input "**********"
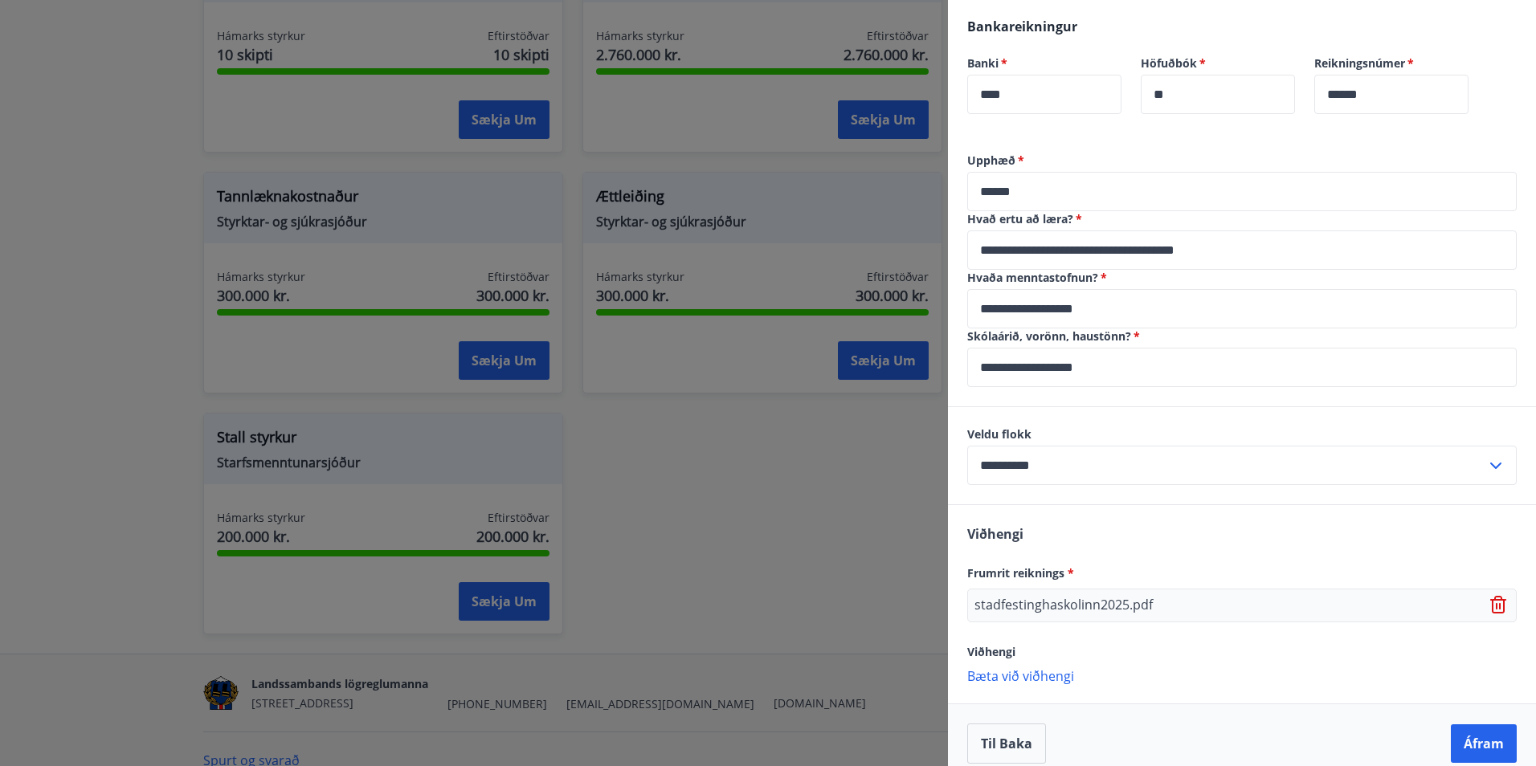
scroll to position [654, 0]
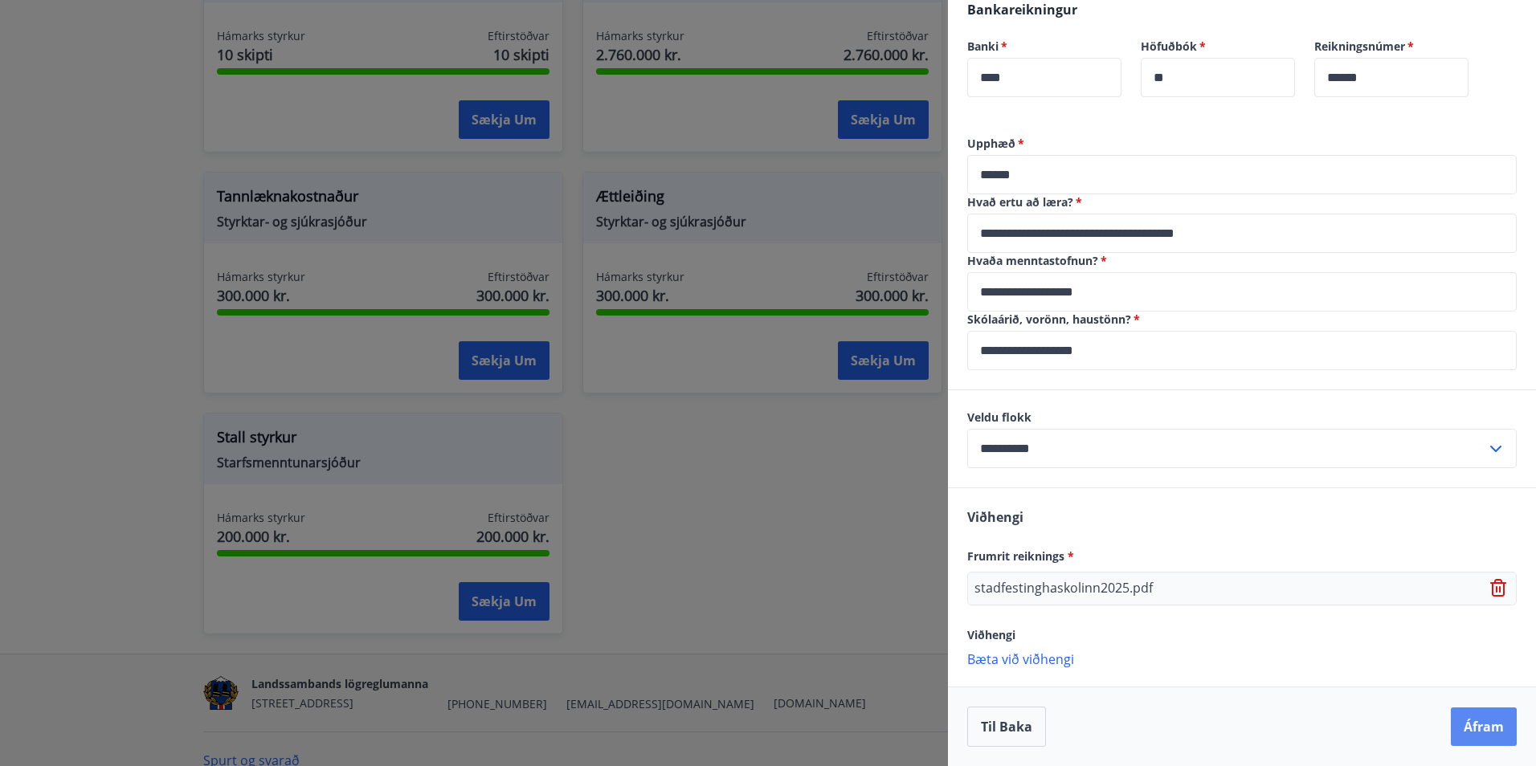
click at [1462, 733] on button "Áfram" at bounding box center [1484, 727] width 66 height 39
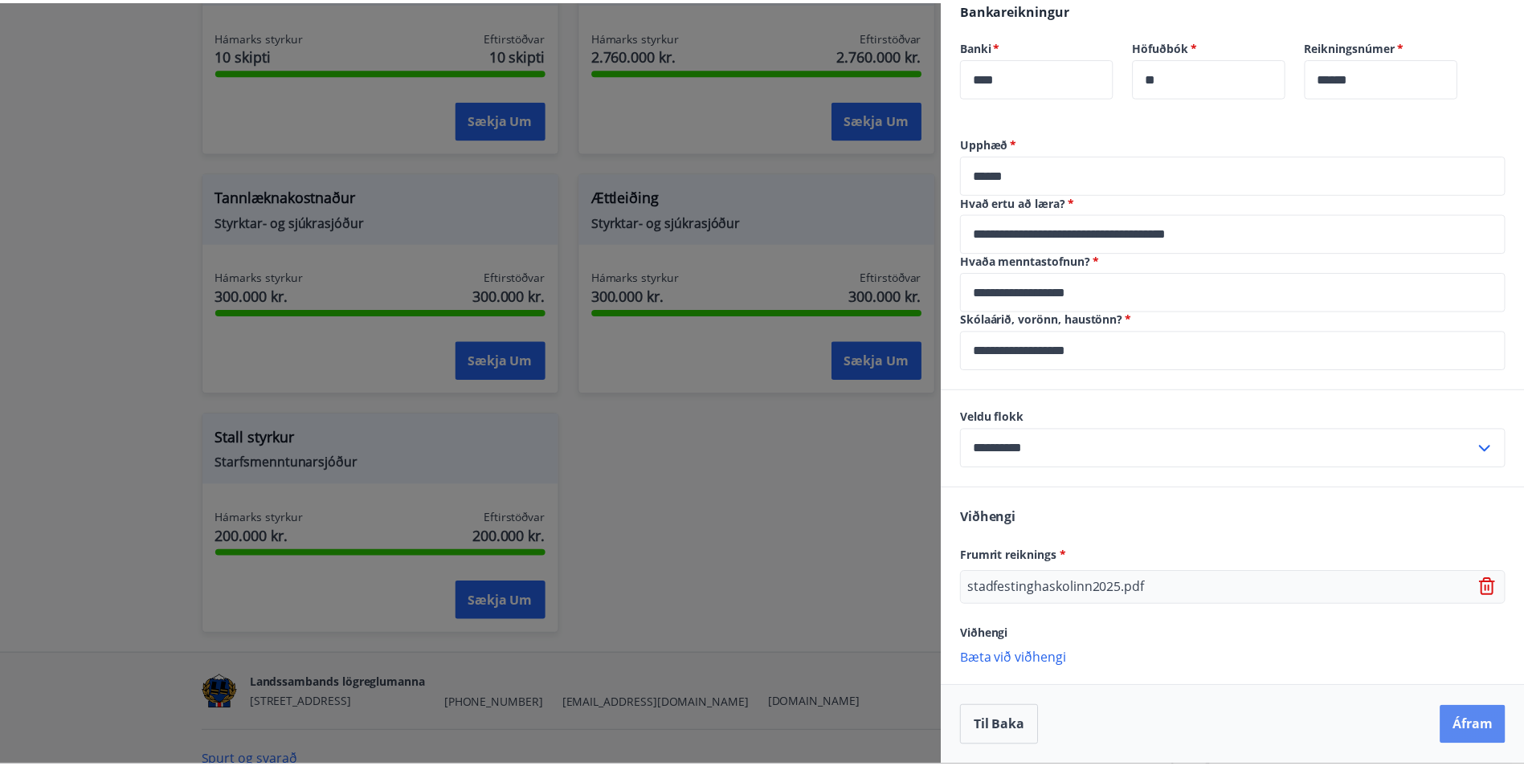
scroll to position [0, 0]
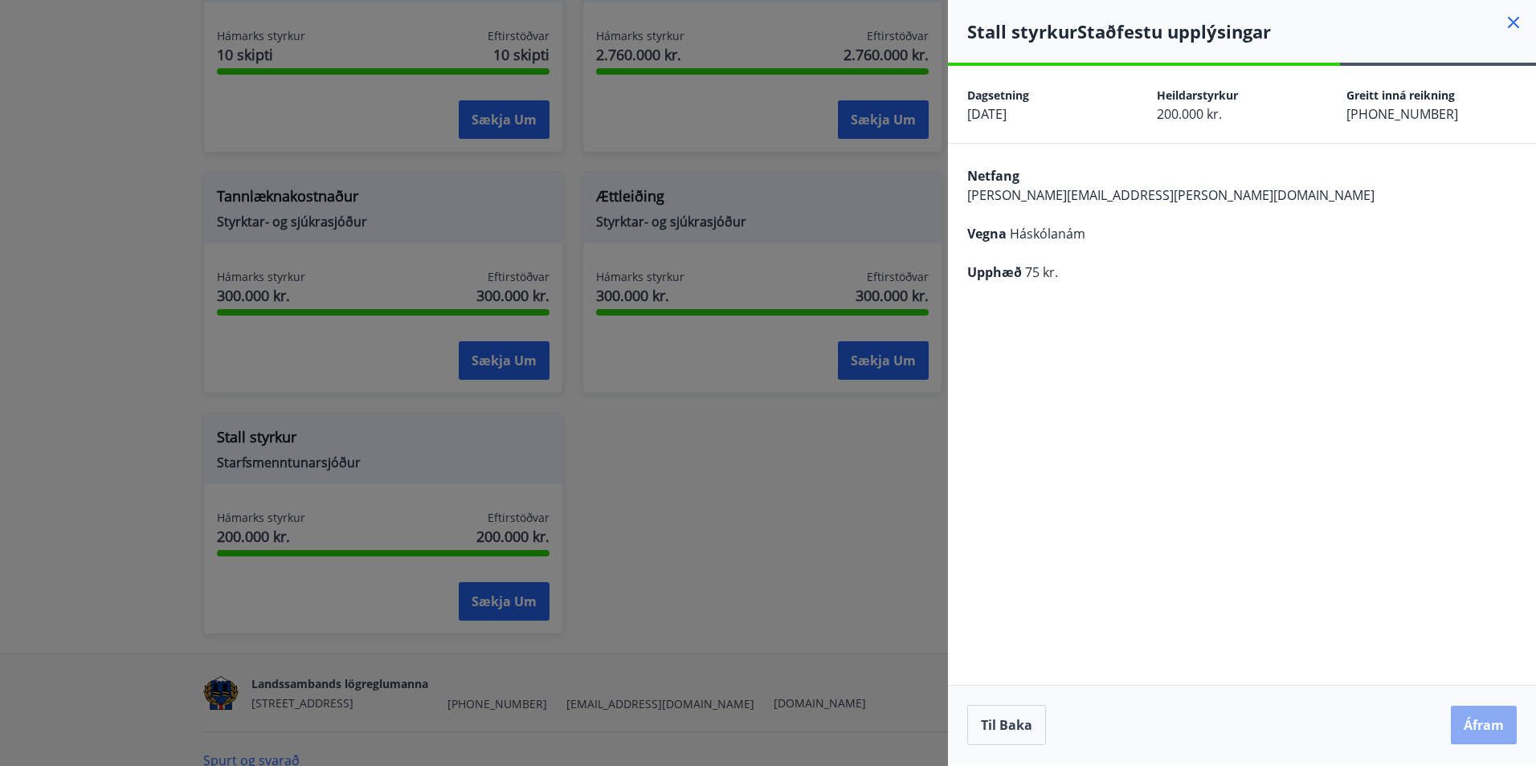
click at [1470, 720] on button "Áfram" at bounding box center [1484, 725] width 66 height 39
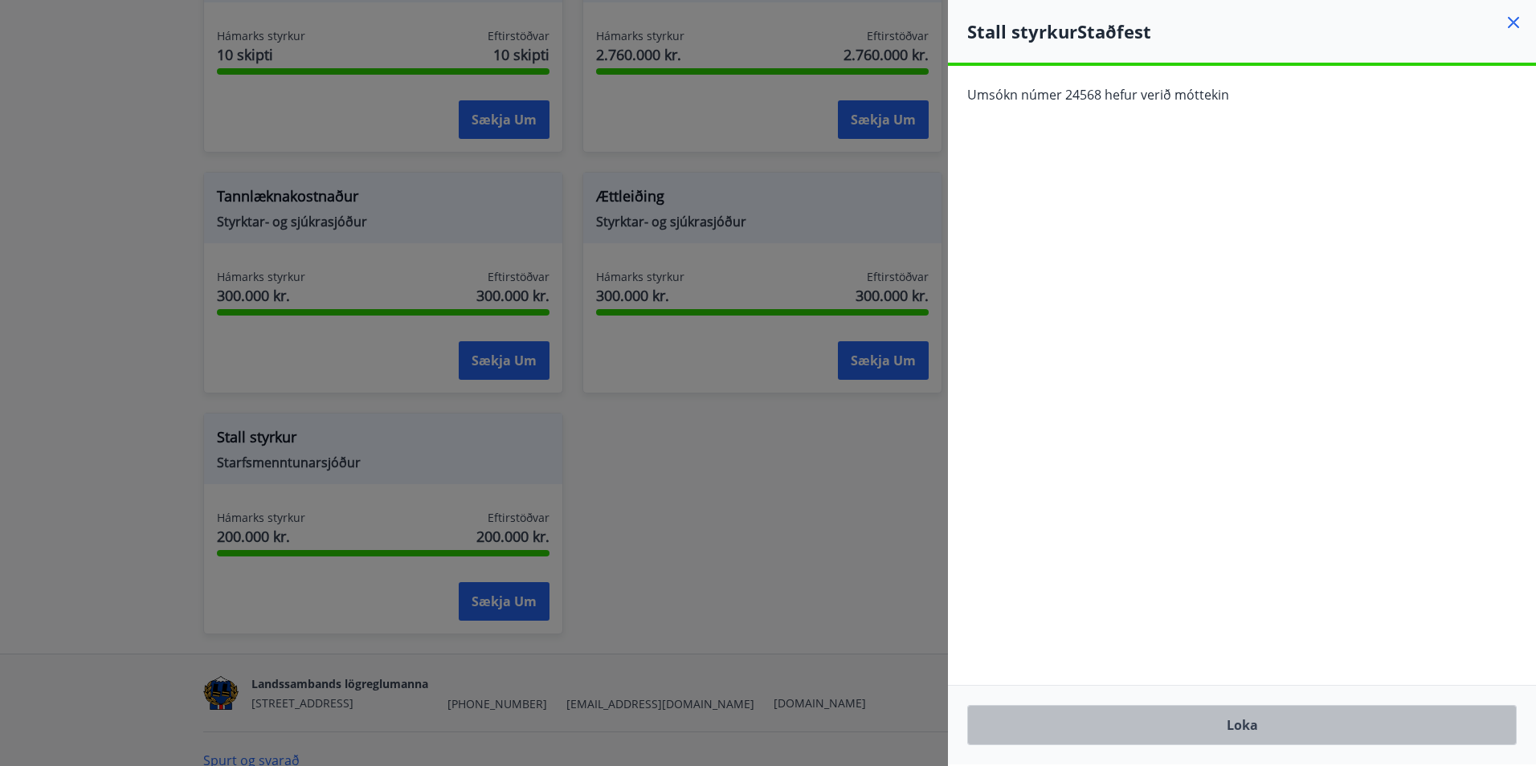
click at [1440, 711] on button "Loka" at bounding box center [1241, 725] width 549 height 40
